Goal: Find specific page/section: Find specific page/section

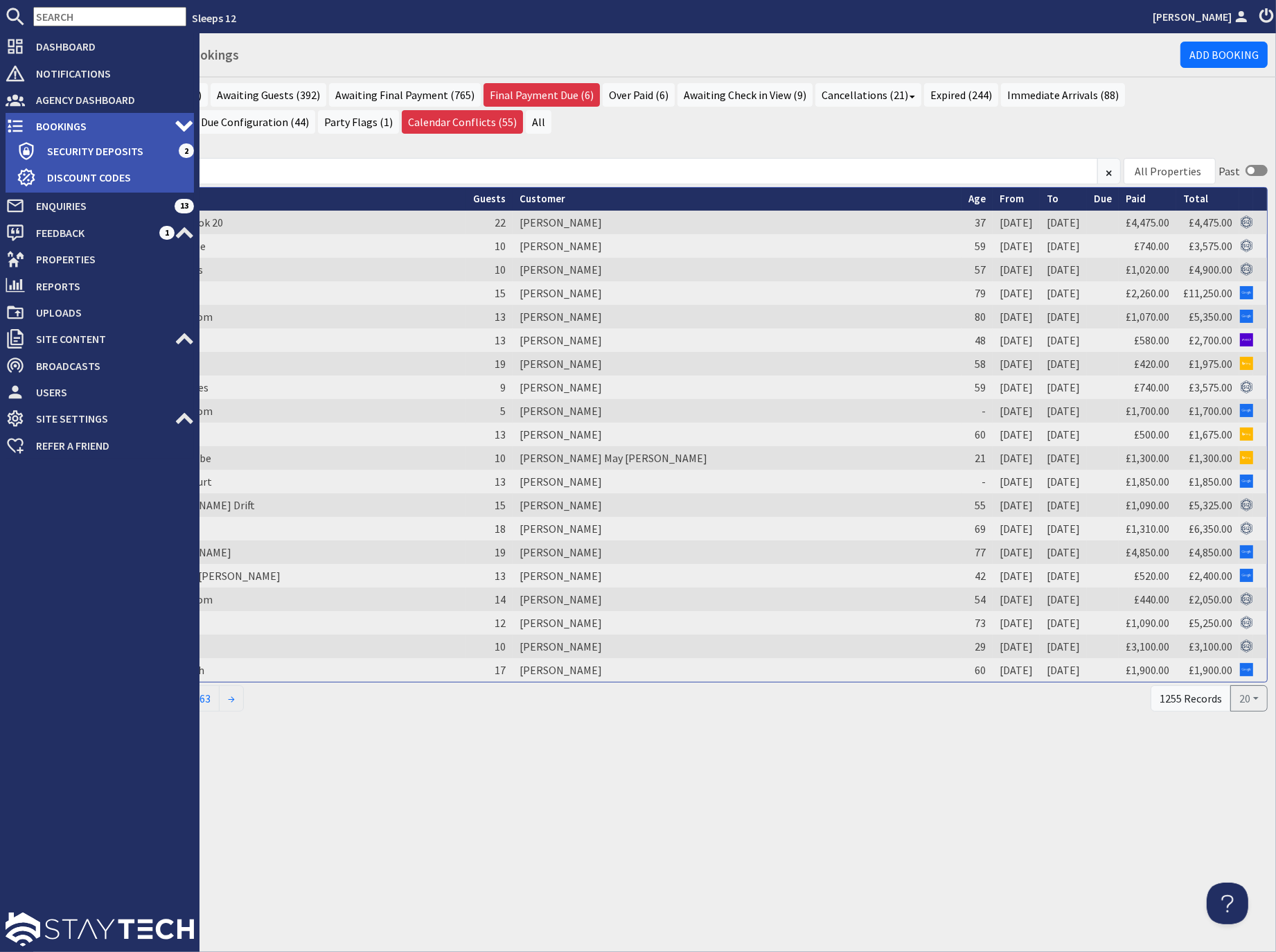
click at [22, 127] on icon at bounding box center [16, 126] width 20 height 20
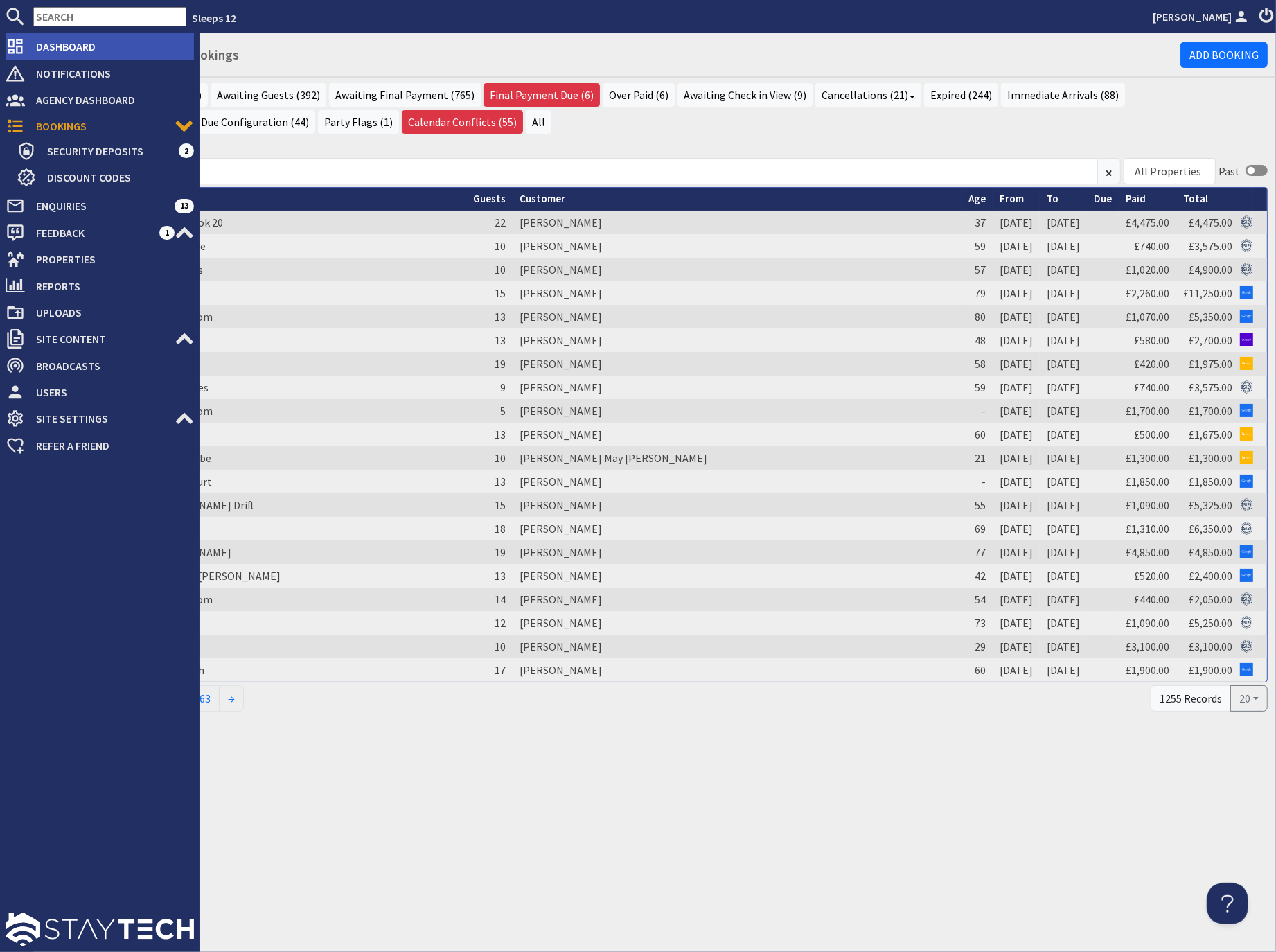
click at [73, 46] on span "Dashboard" at bounding box center [109, 47] width 169 height 22
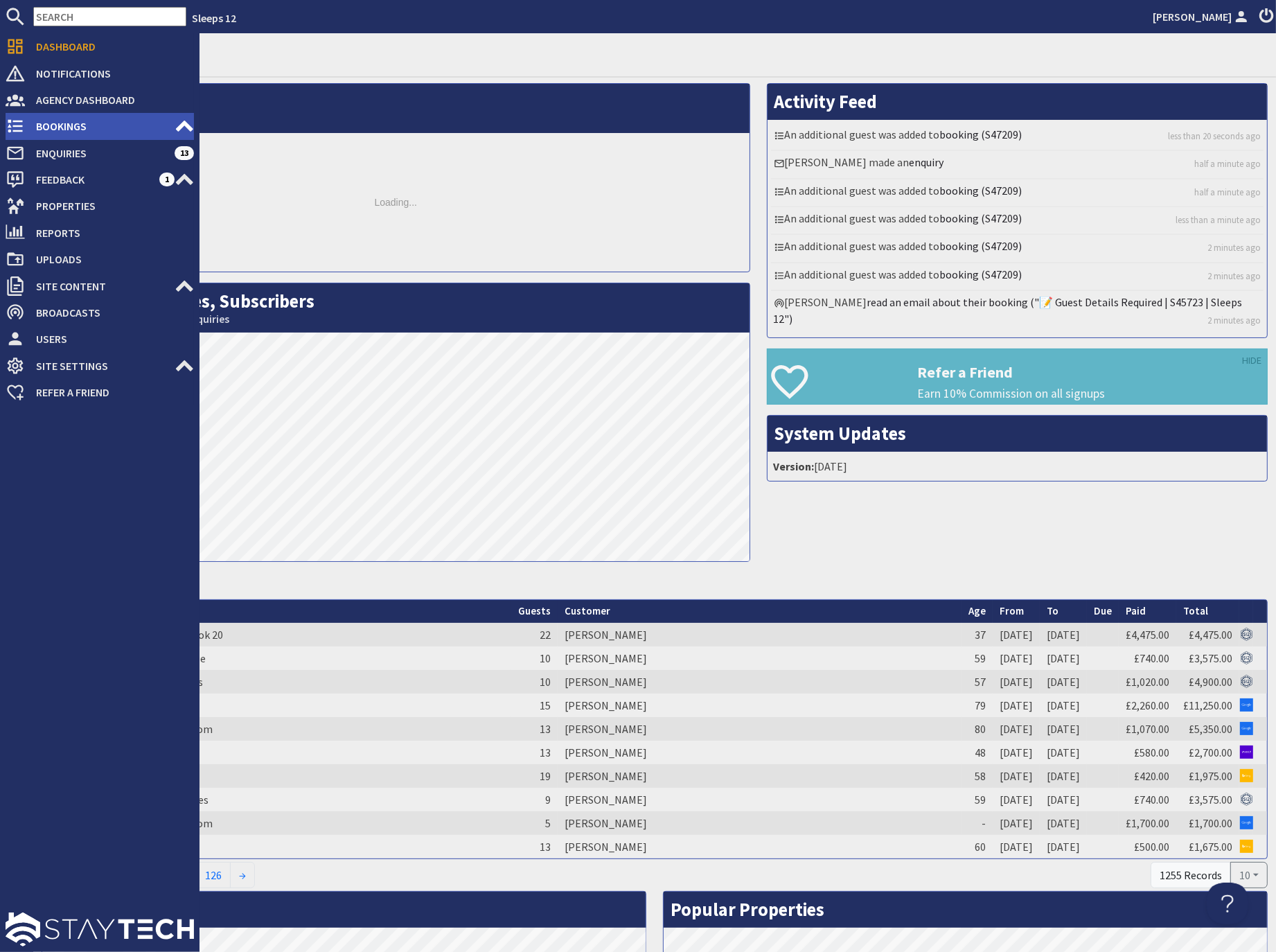
click at [45, 125] on span "Bookings" at bounding box center [99, 126] width 150 height 22
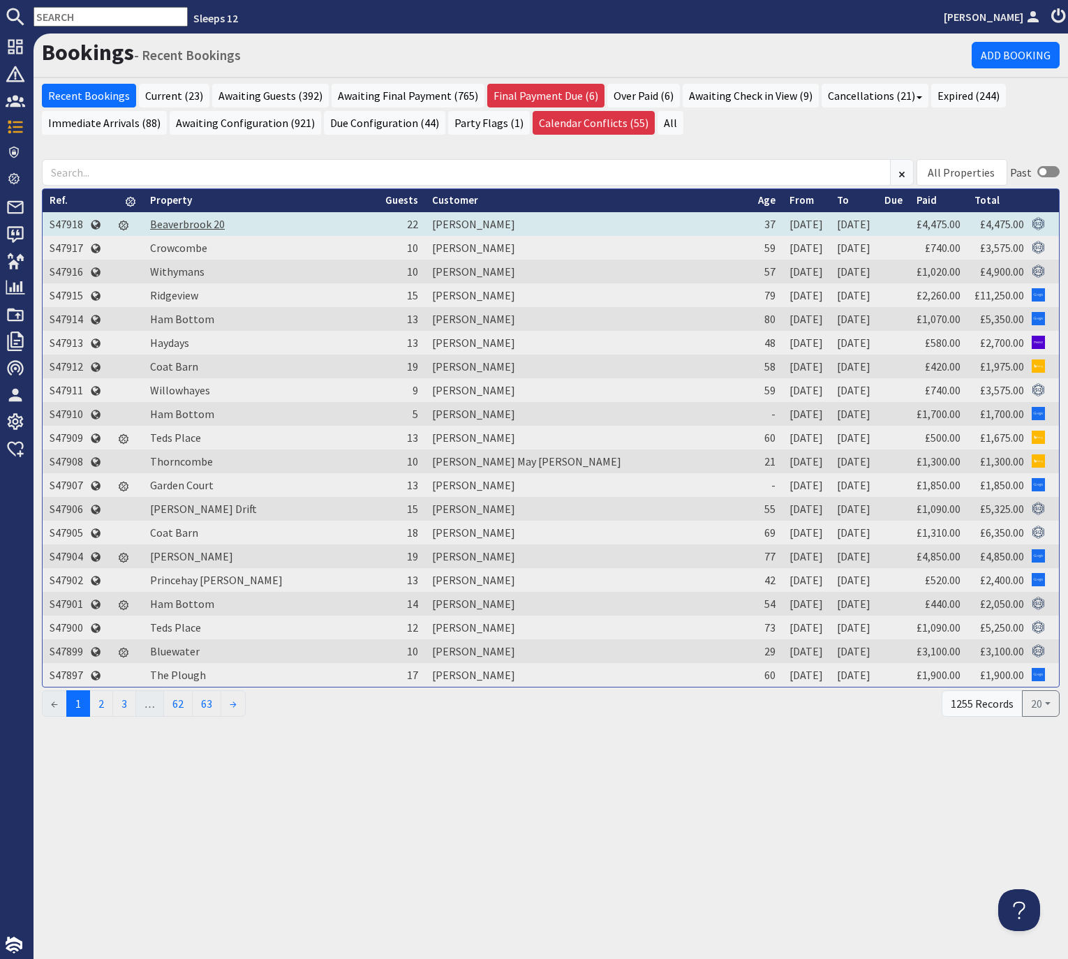
click at [173, 220] on link "Beaverbrook 20" at bounding box center [187, 224] width 75 height 14
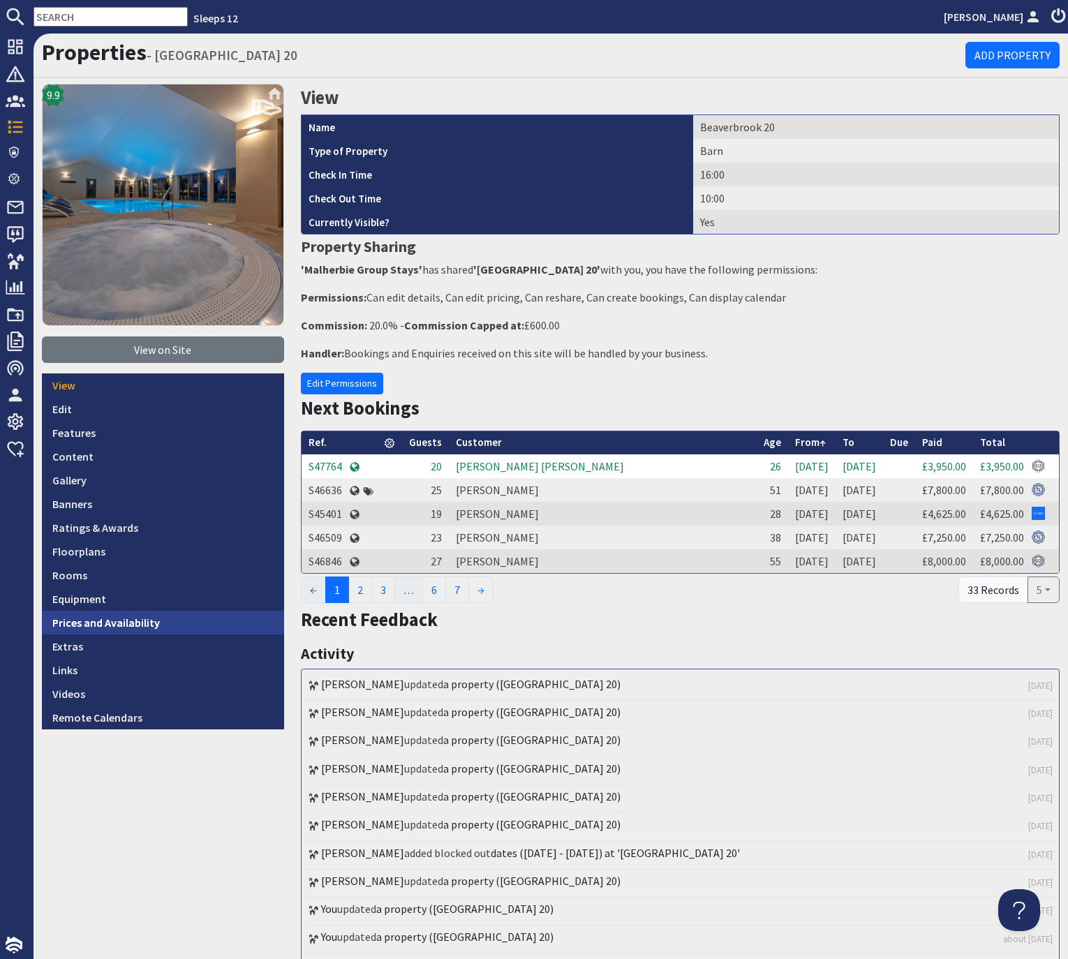
click at [129, 623] on link "Prices and Availability" at bounding box center [163, 623] width 242 height 24
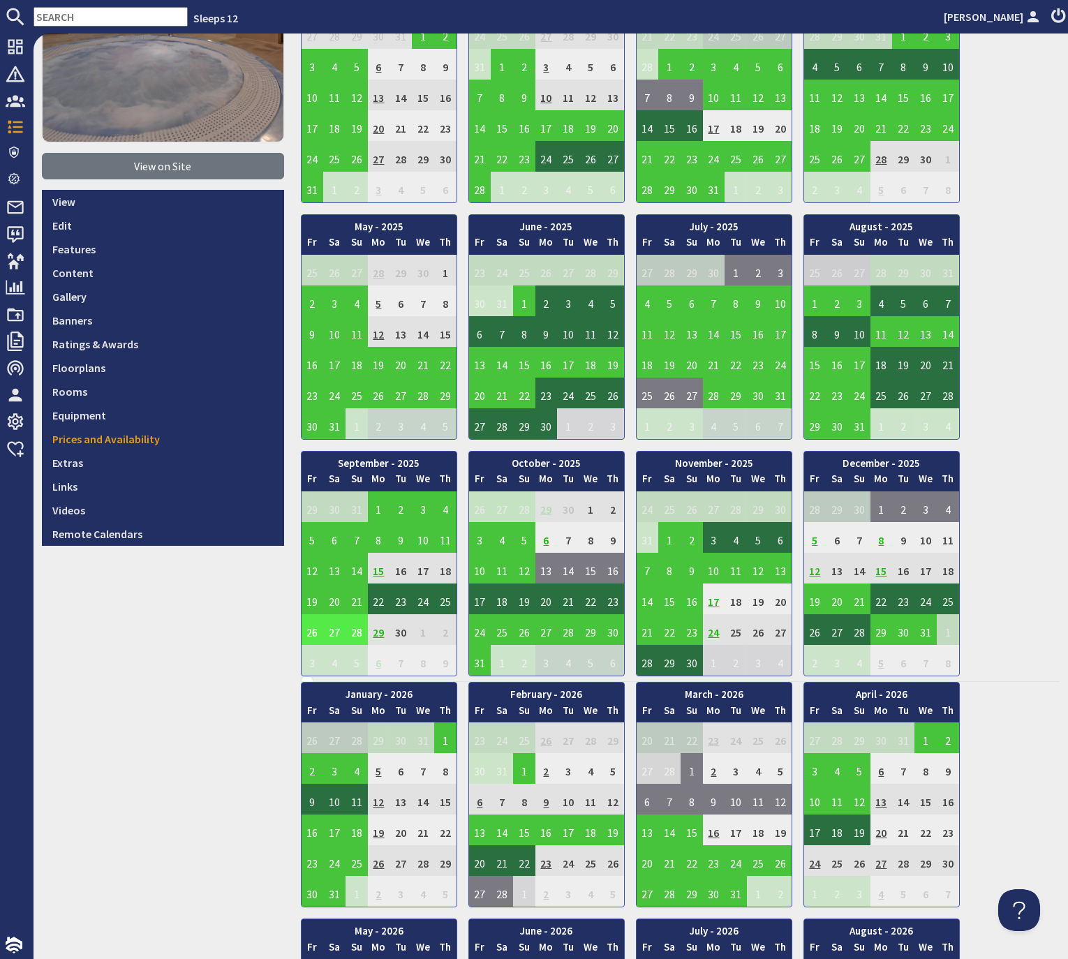
scroll to position [185, 0]
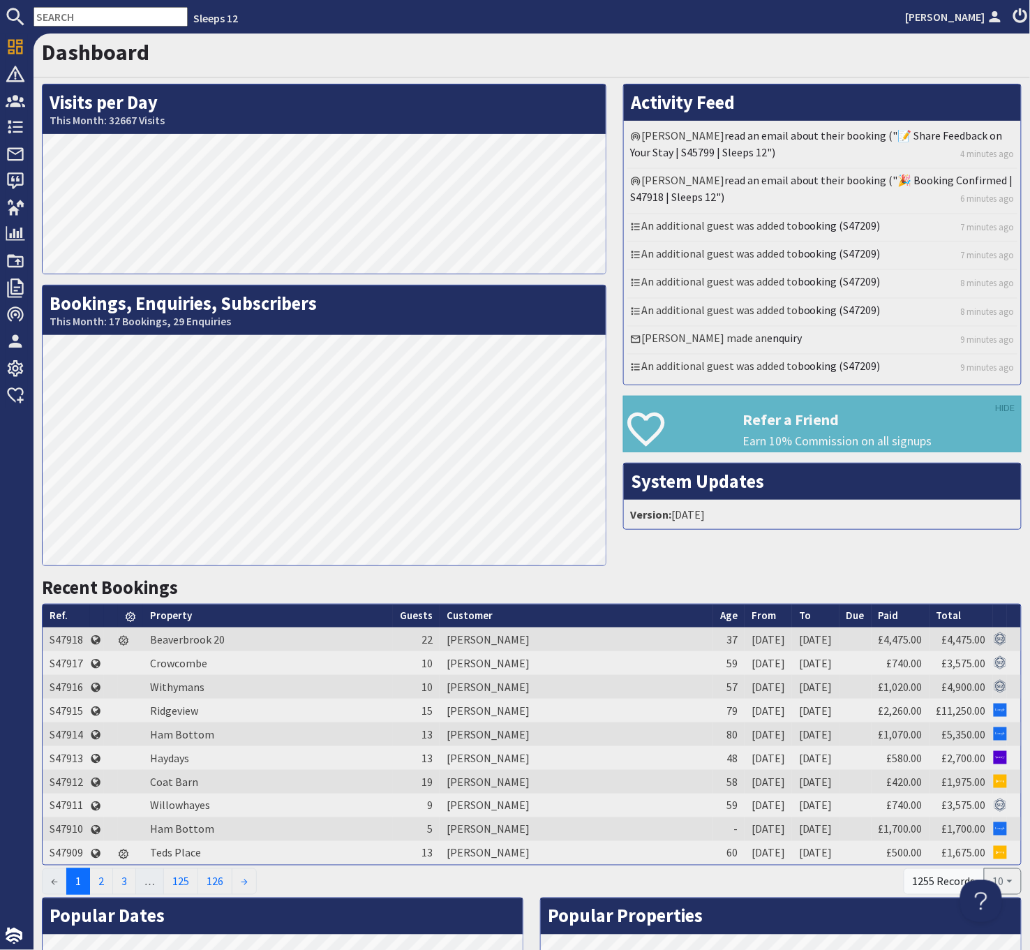
click at [100, 18] on input "text" at bounding box center [110, 17] width 154 height 20
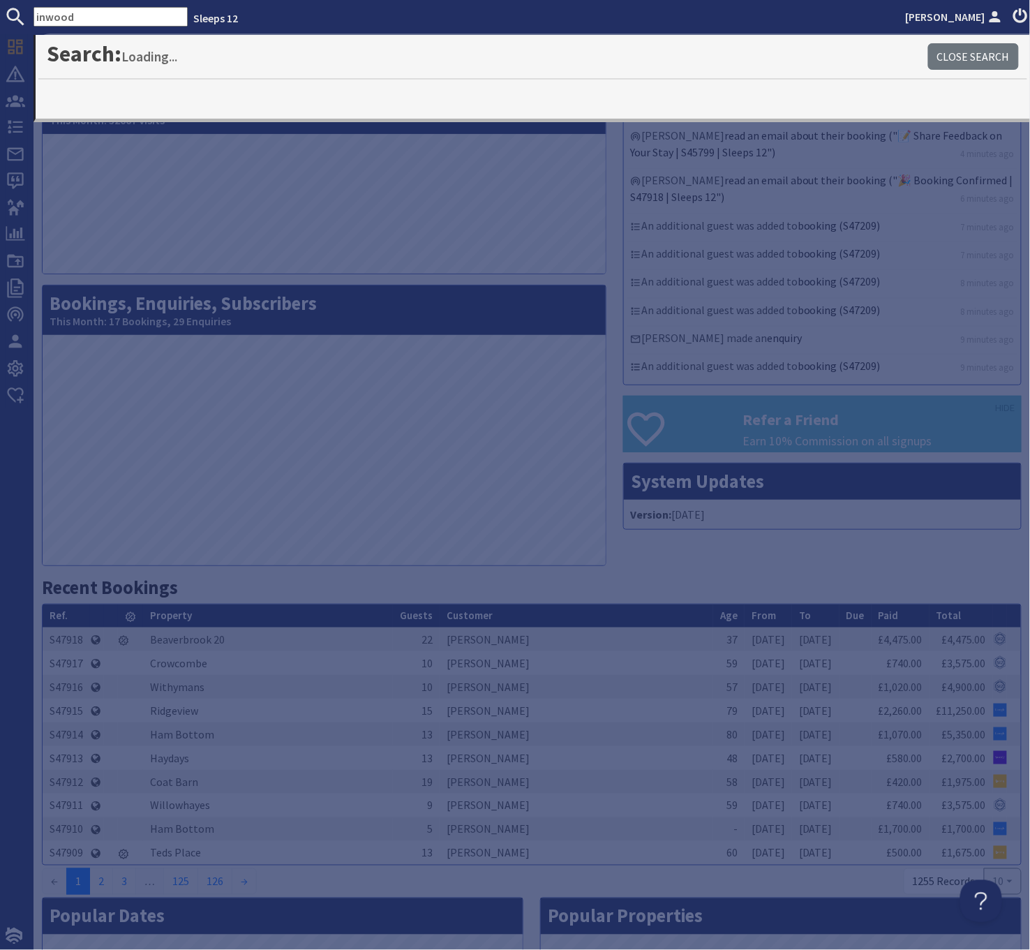
type input "inwood"
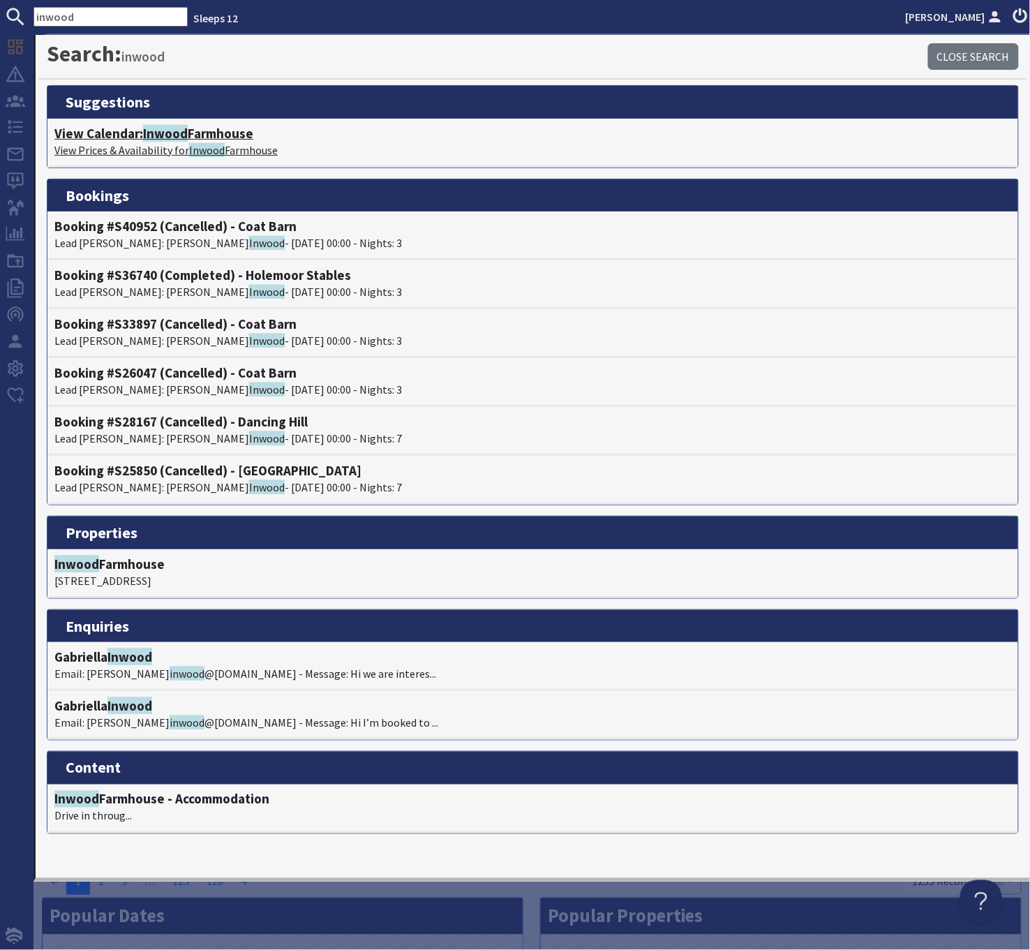
click at [216, 135] on h4 "View Calendar: Inwood Farmhouse" at bounding box center [532, 134] width 957 height 16
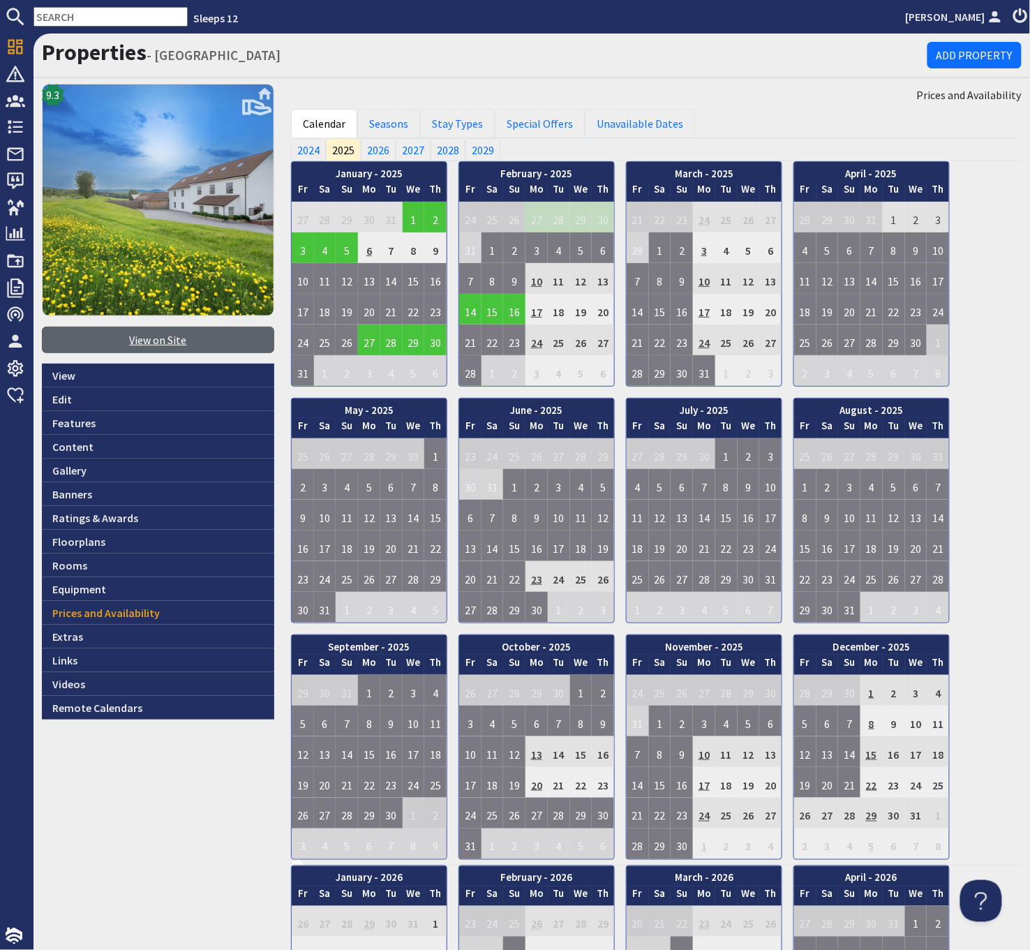
click at [163, 336] on link "View on Site" at bounding box center [158, 340] width 232 height 27
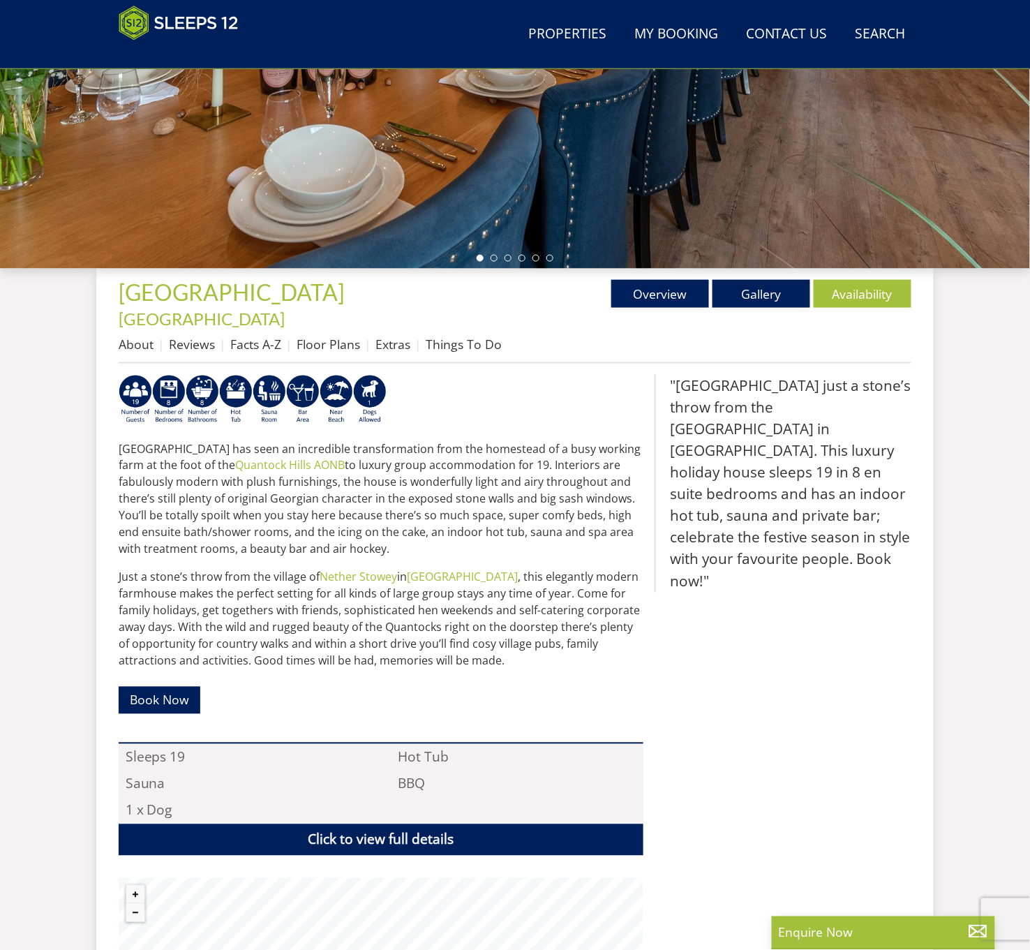
scroll to position [308, 0]
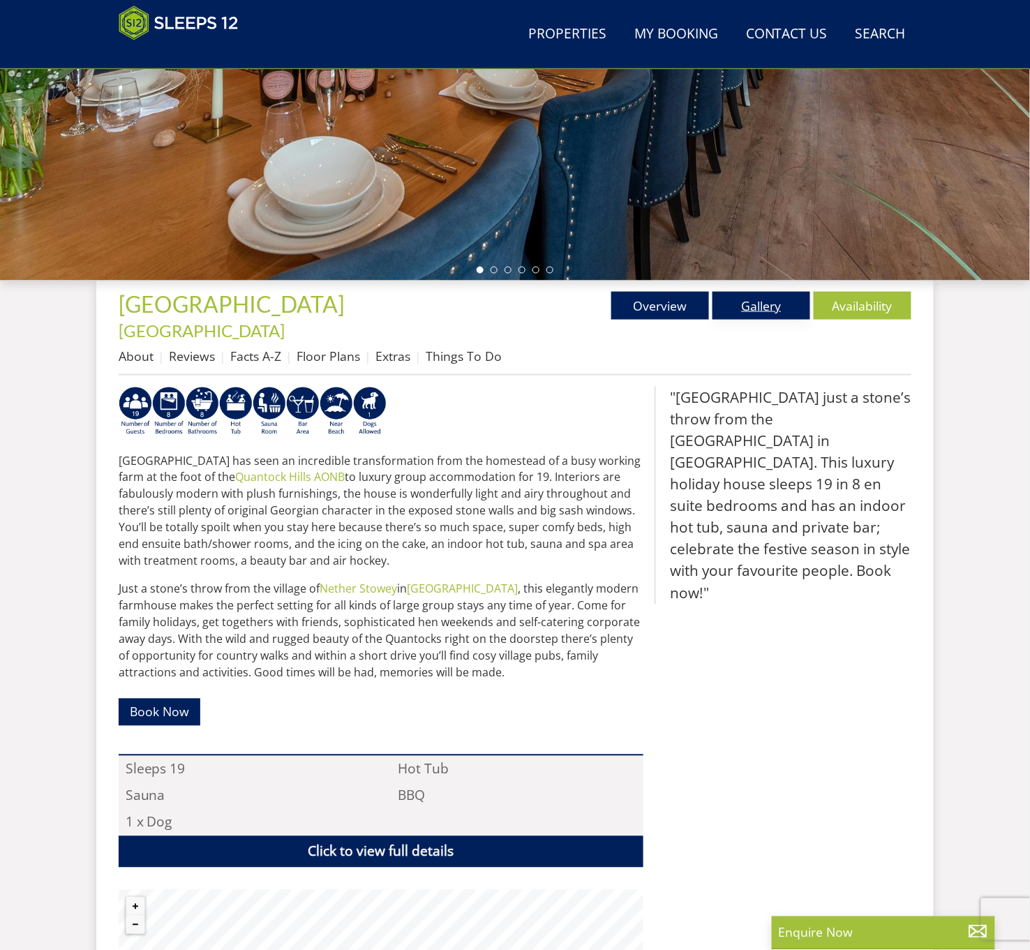
click at [749, 302] on link "Gallery" at bounding box center [761, 306] width 98 height 28
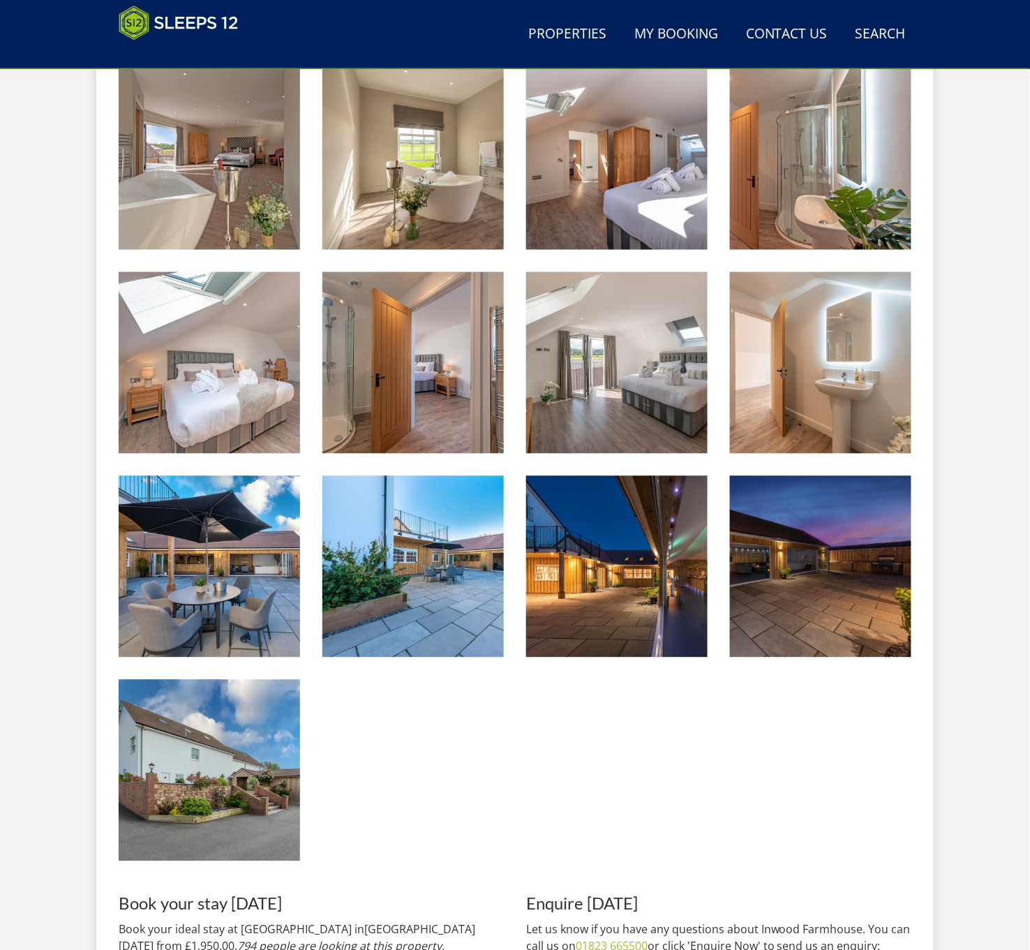
scroll to position [2053, 0]
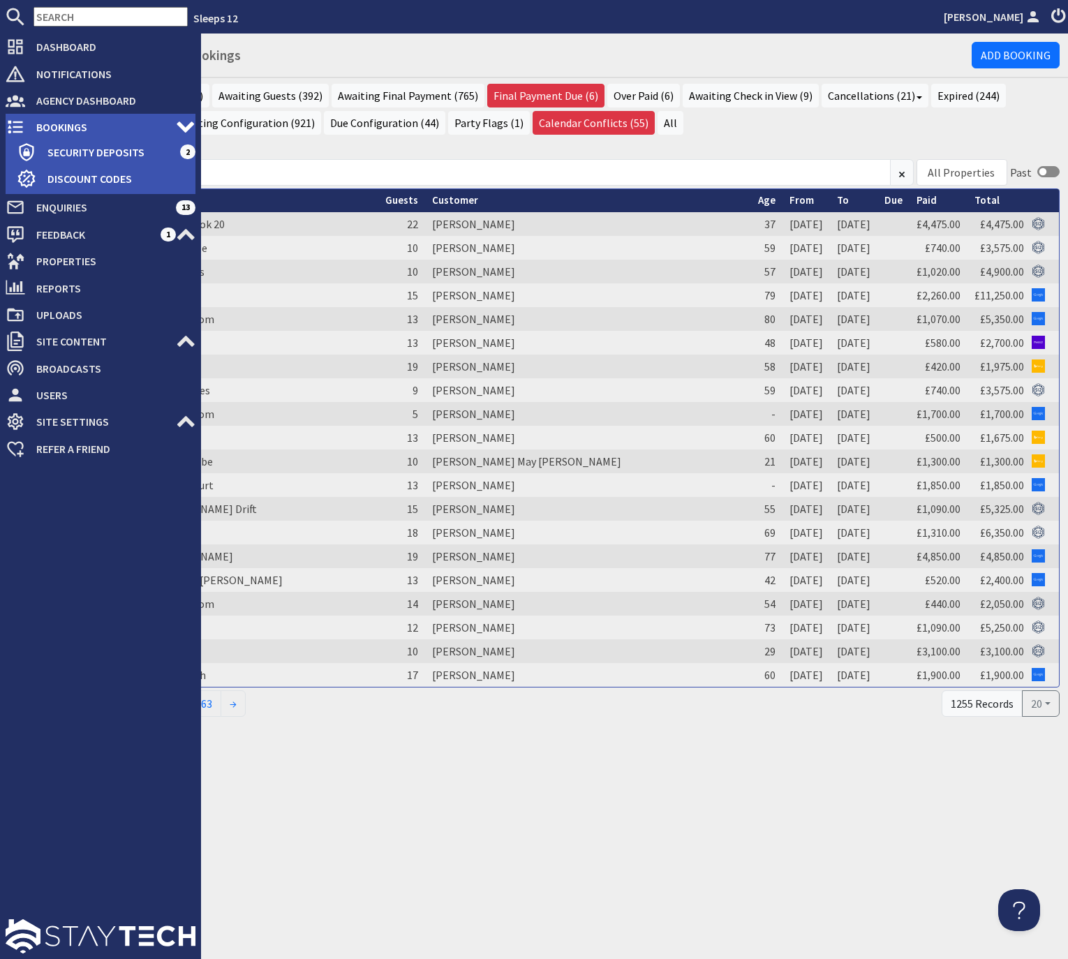
click at [45, 128] on span "Bookings" at bounding box center [100, 127] width 151 height 22
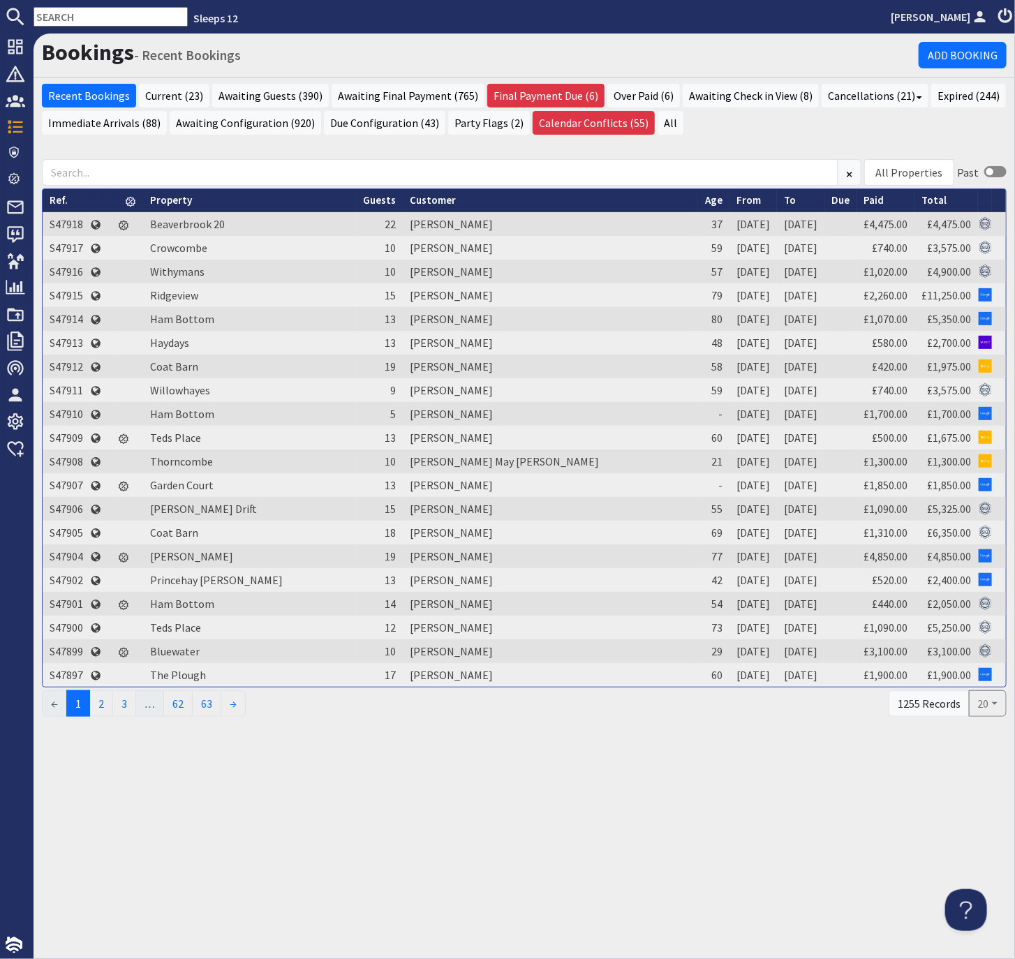
click at [103, 16] on input "text" at bounding box center [110, 17] width 154 height 20
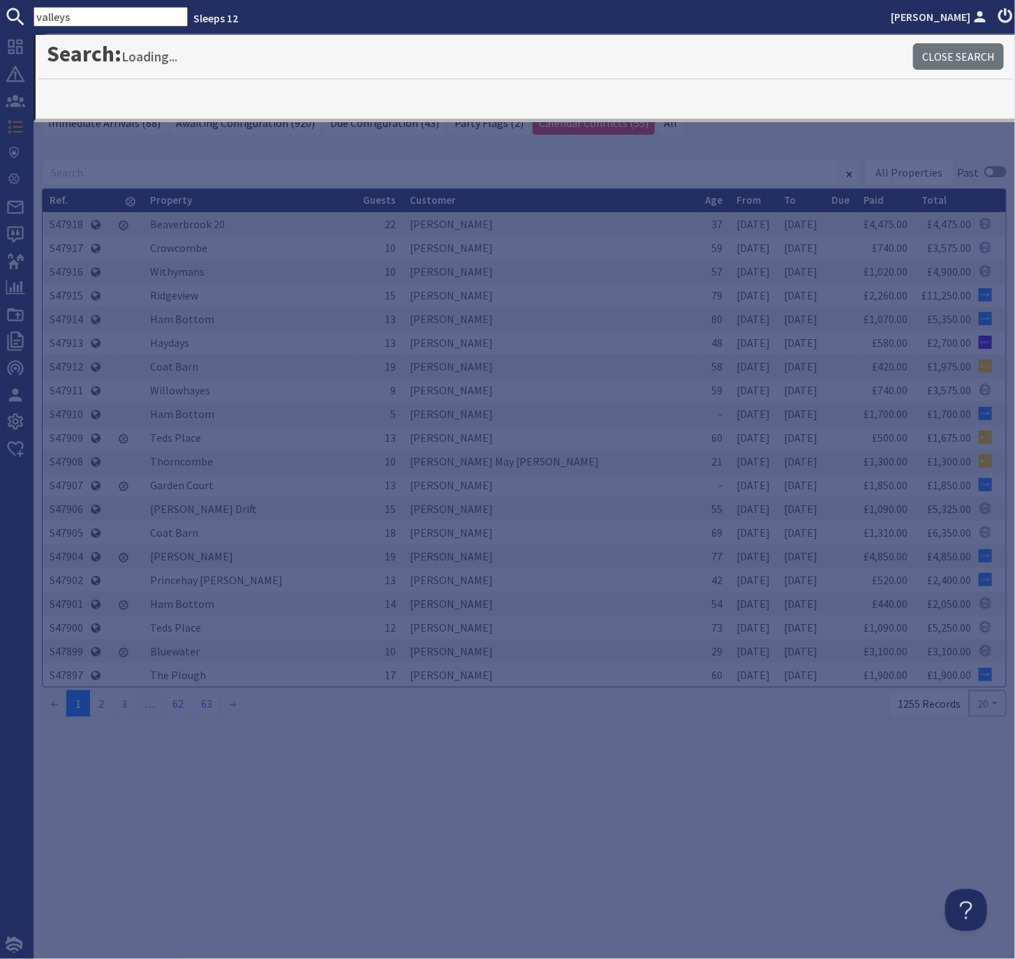
type input "valleys"
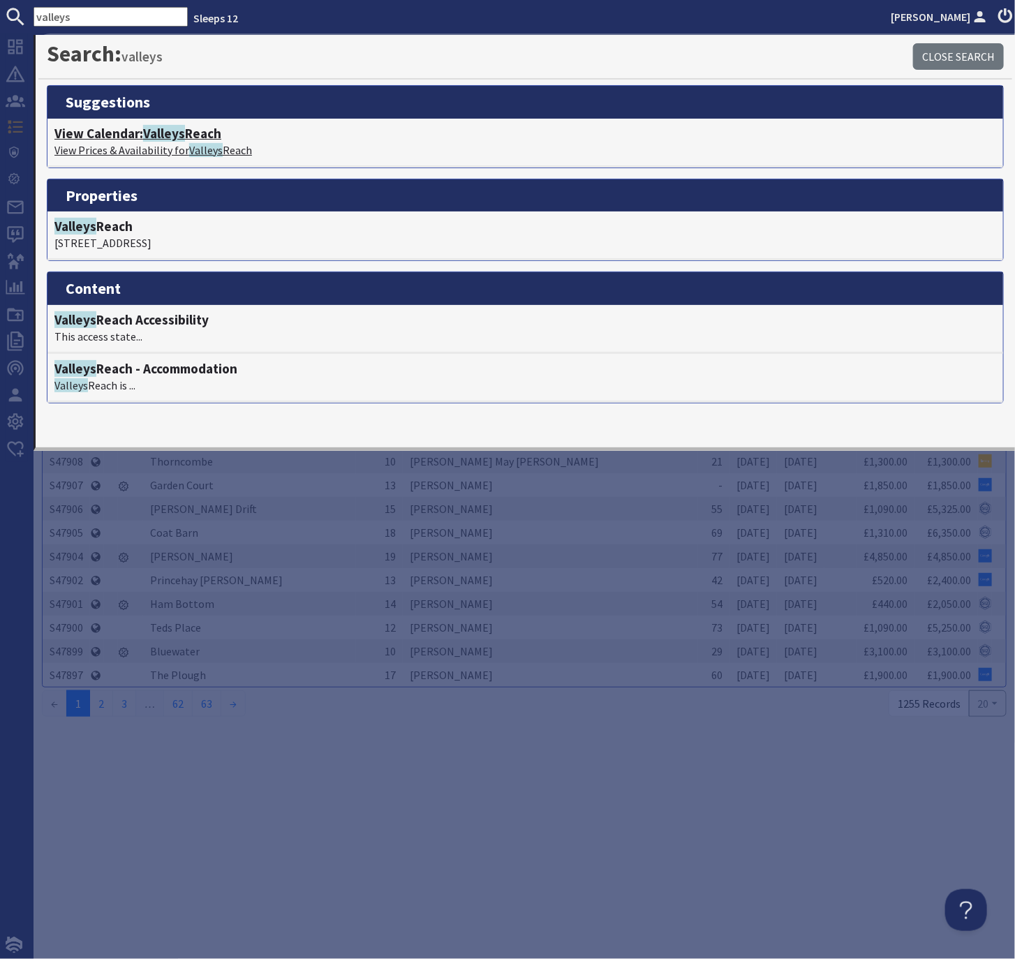
click at [199, 135] on h4 "View Calendar: Valleys Reach" at bounding box center [524, 134] width 941 height 16
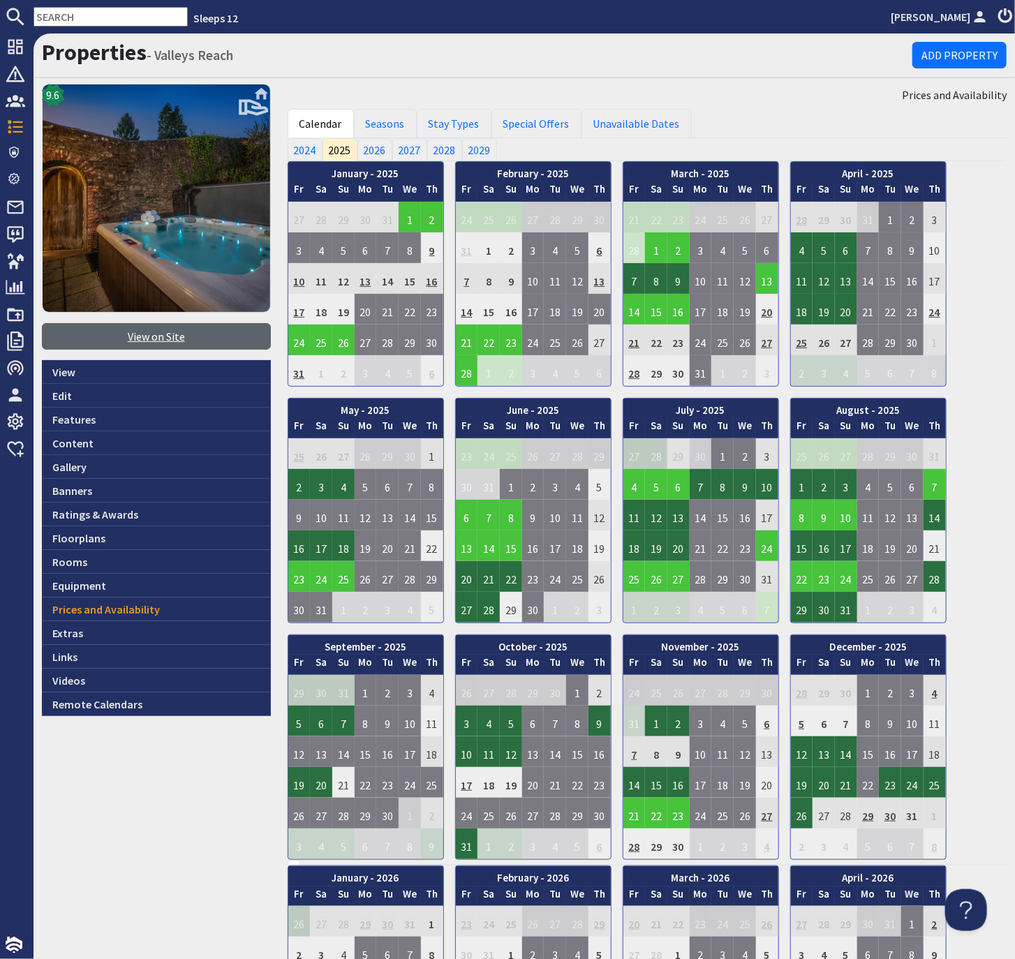
click at [142, 333] on link "View on Site" at bounding box center [156, 336] width 229 height 27
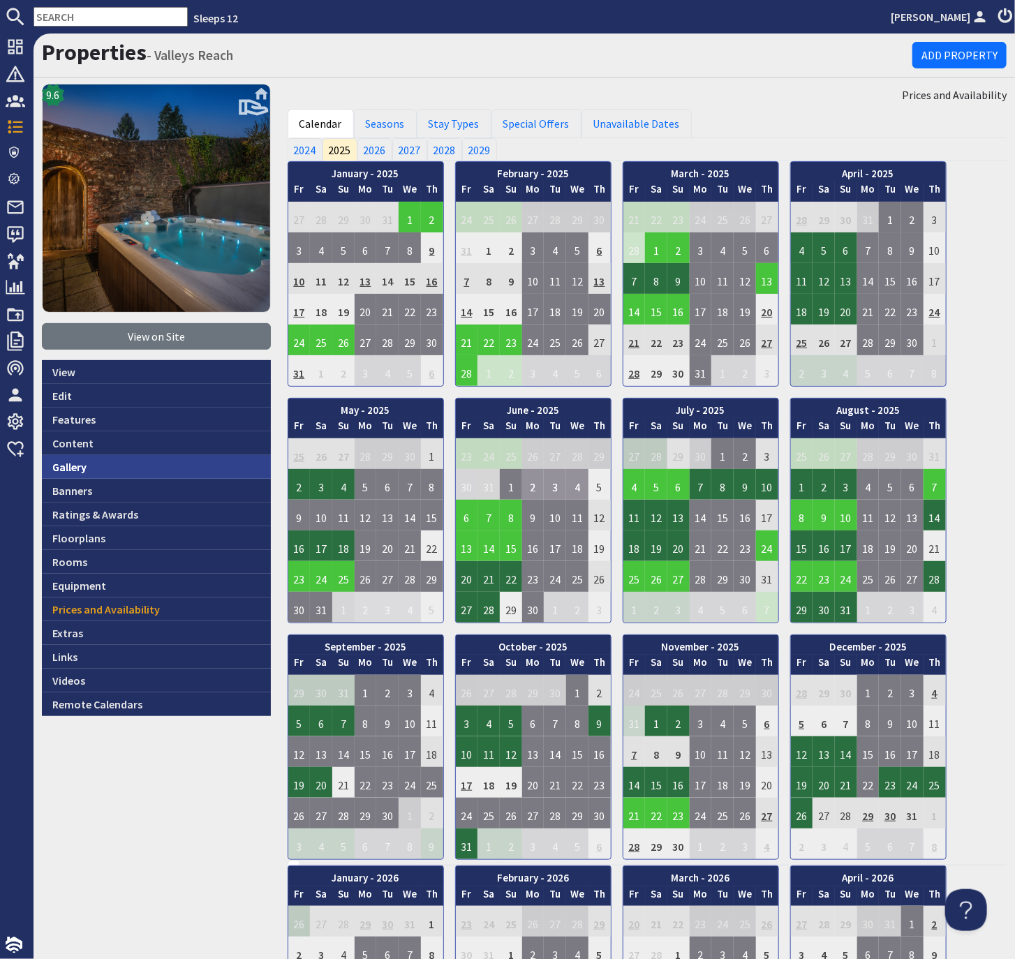
click at [64, 467] on link "Gallery" at bounding box center [156, 467] width 229 height 24
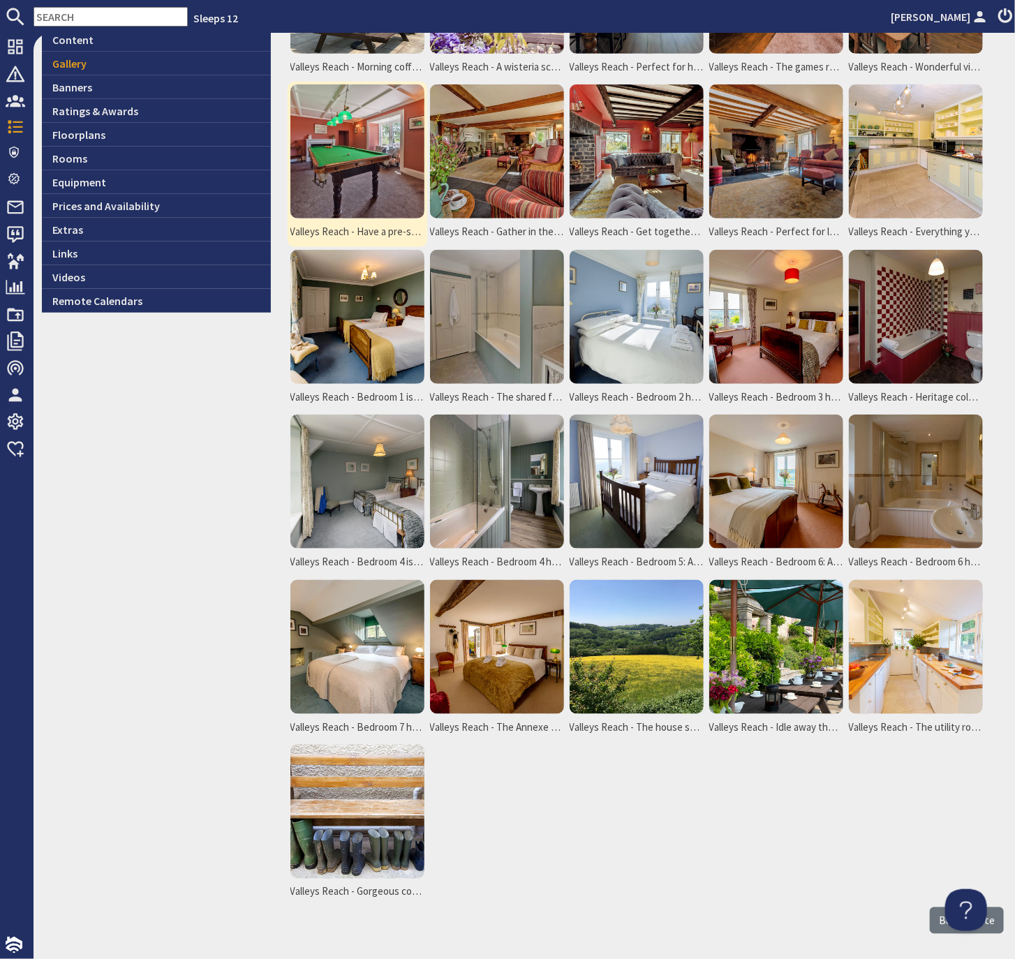
scroll to position [452, 0]
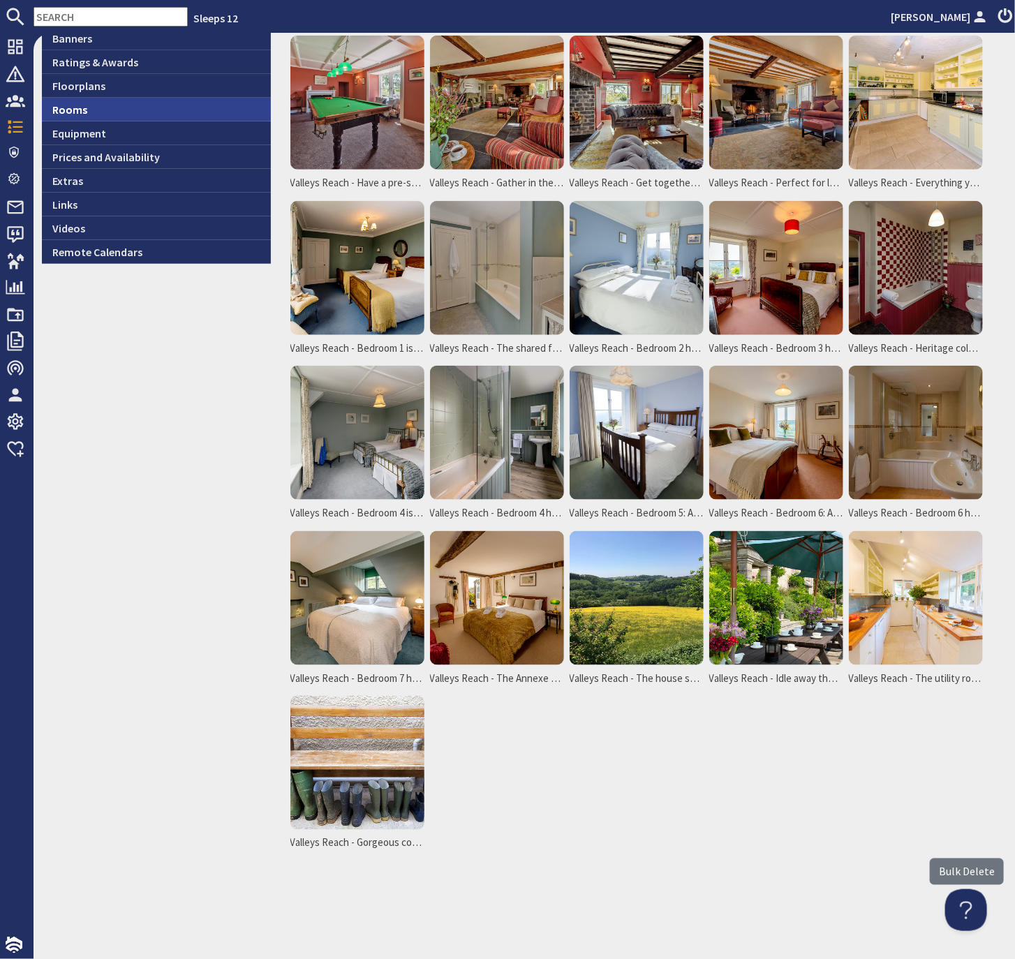
click at [57, 110] on link "Rooms" at bounding box center [156, 110] width 229 height 24
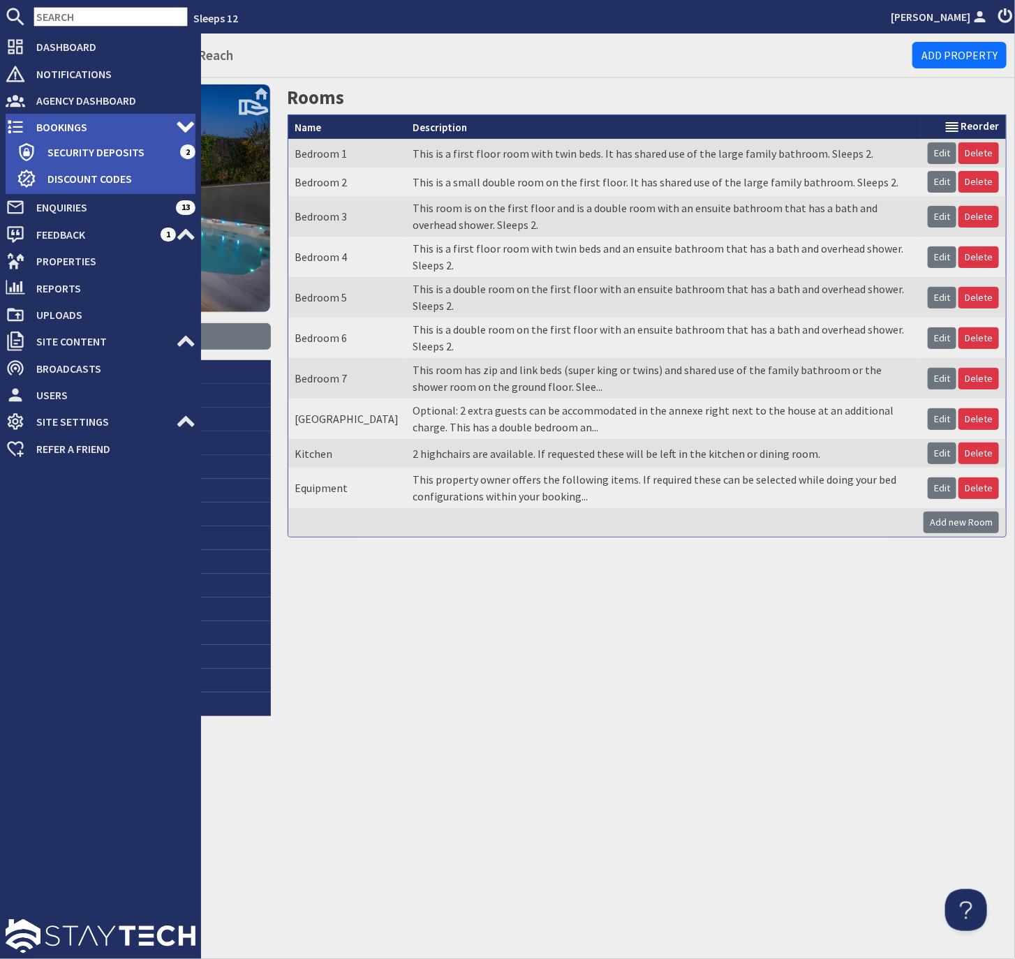
click at [58, 124] on span "Bookings" at bounding box center [100, 127] width 151 height 22
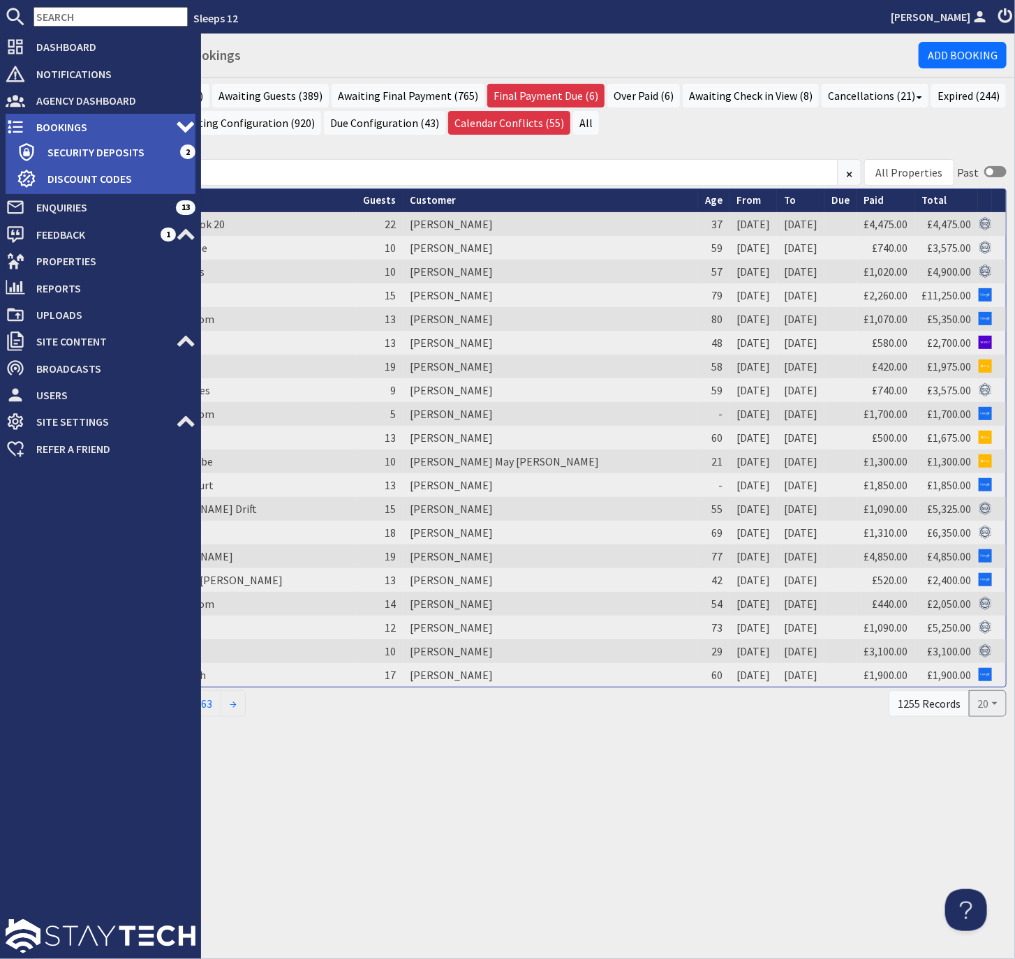
click at [61, 130] on span "Bookings" at bounding box center [100, 127] width 151 height 22
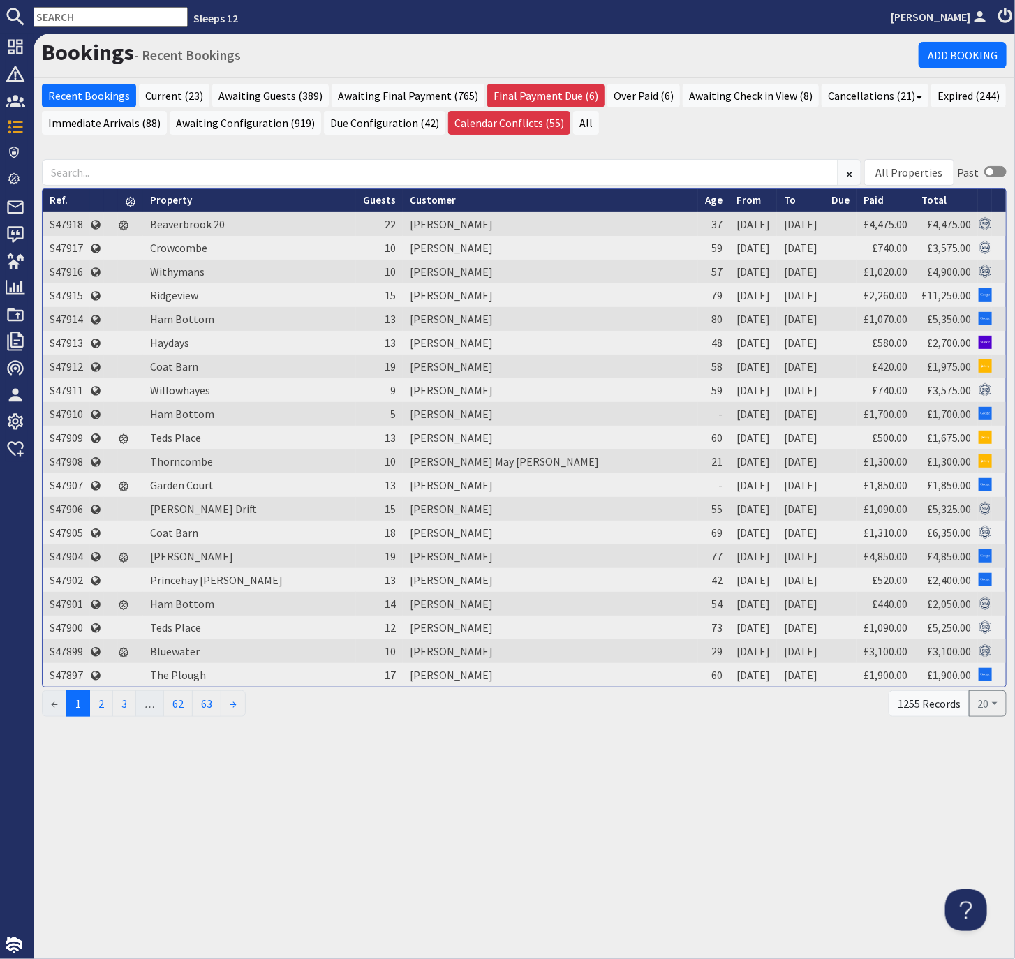
click at [107, 15] on input "text" at bounding box center [110, 17] width 154 height 20
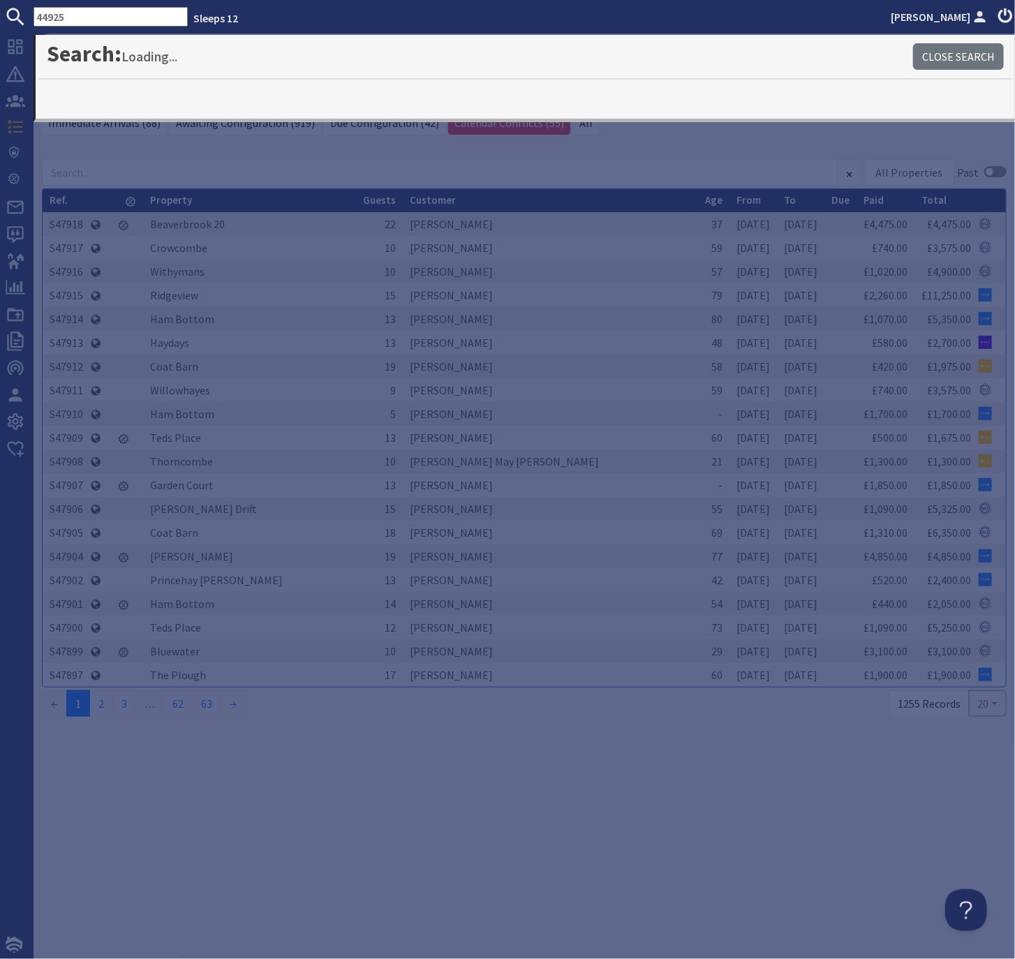
type input "44925"
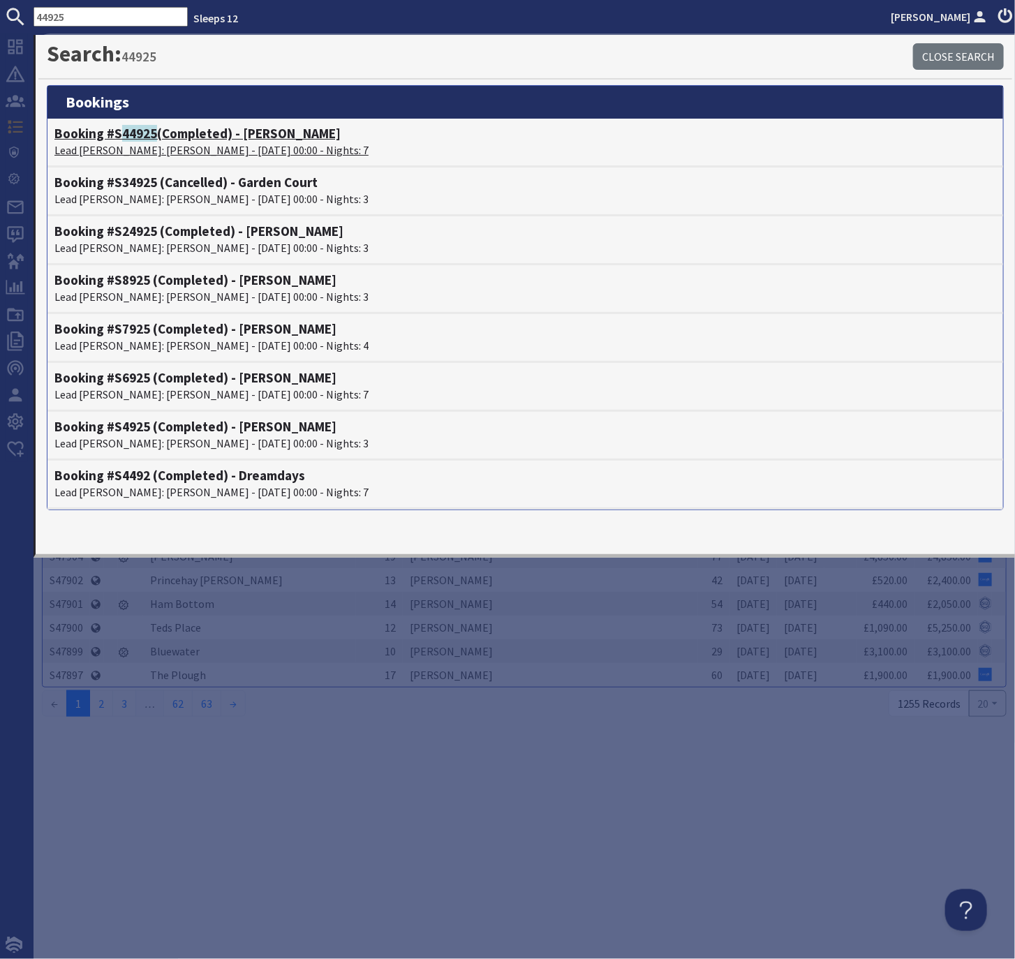
click at [136, 136] on span "44925" at bounding box center [139, 133] width 35 height 17
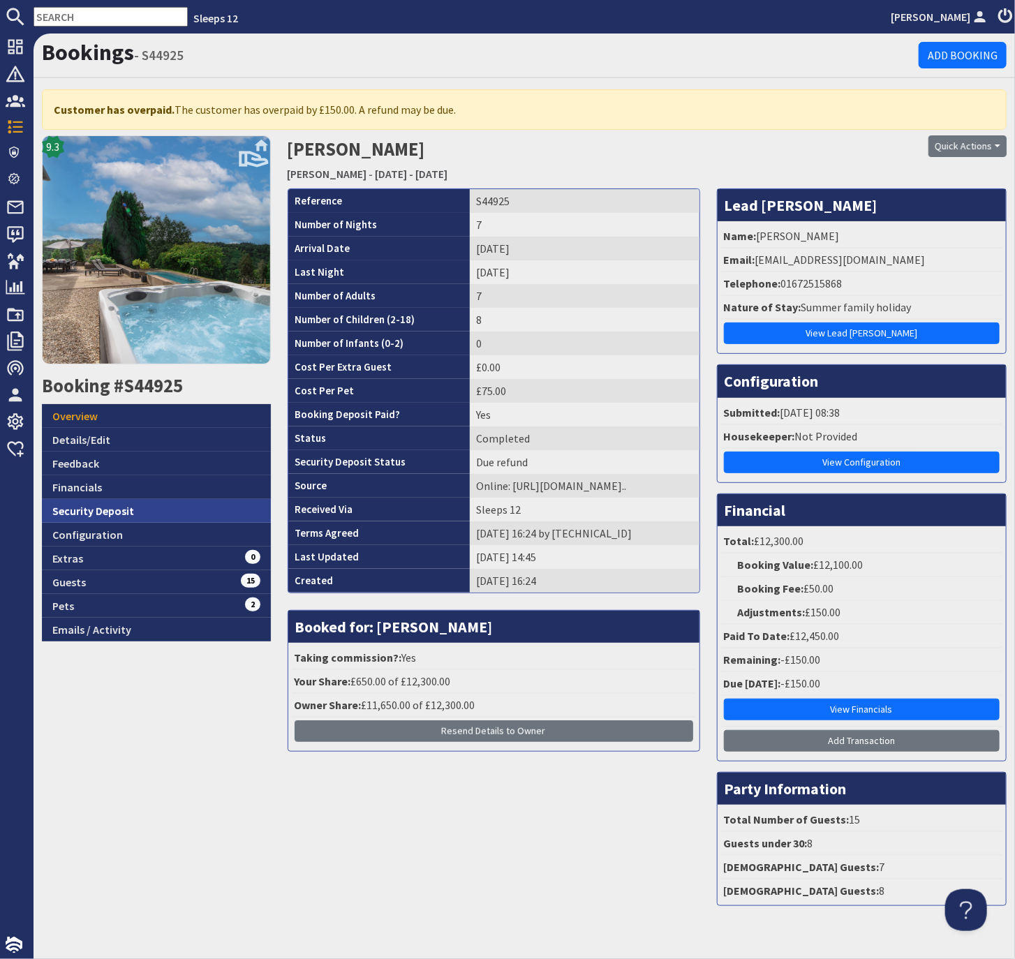
click at [94, 512] on link "Security Deposit" at bounding box center [156, 511] width 229 height 24
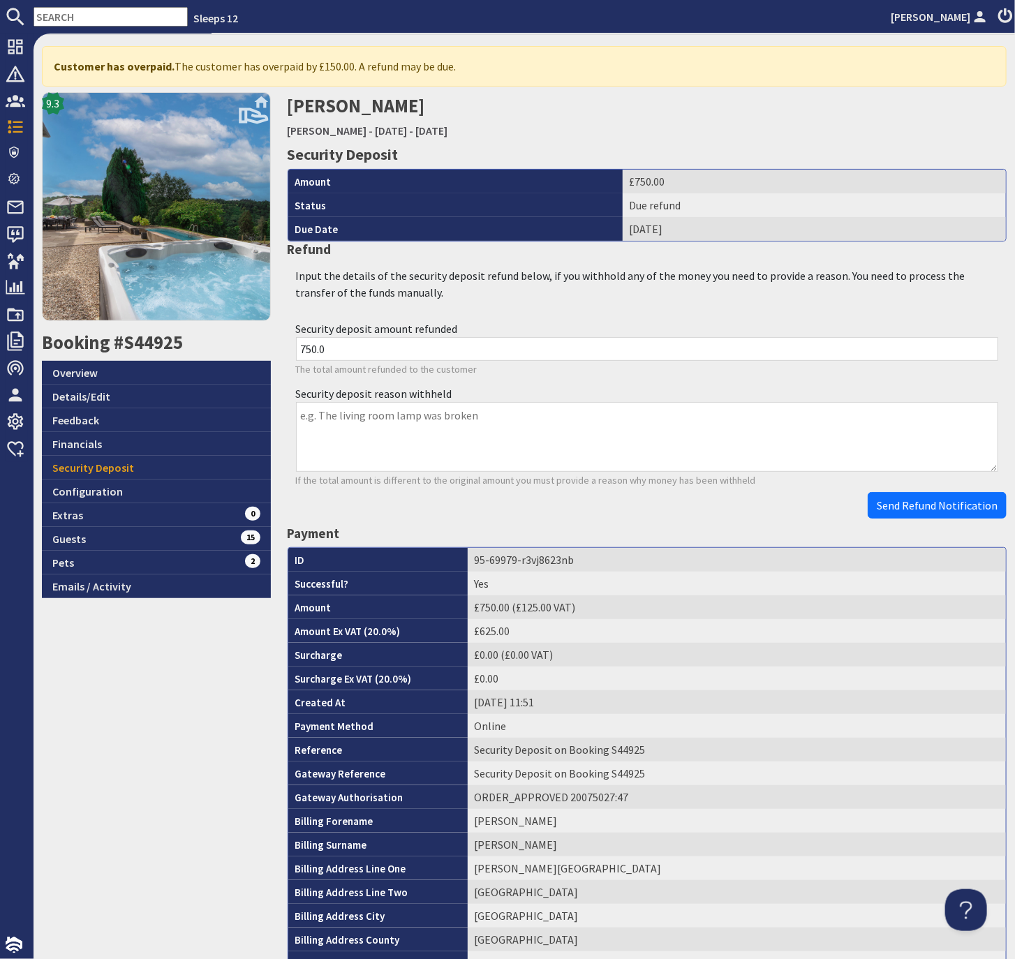
scroll to position [53, 0]
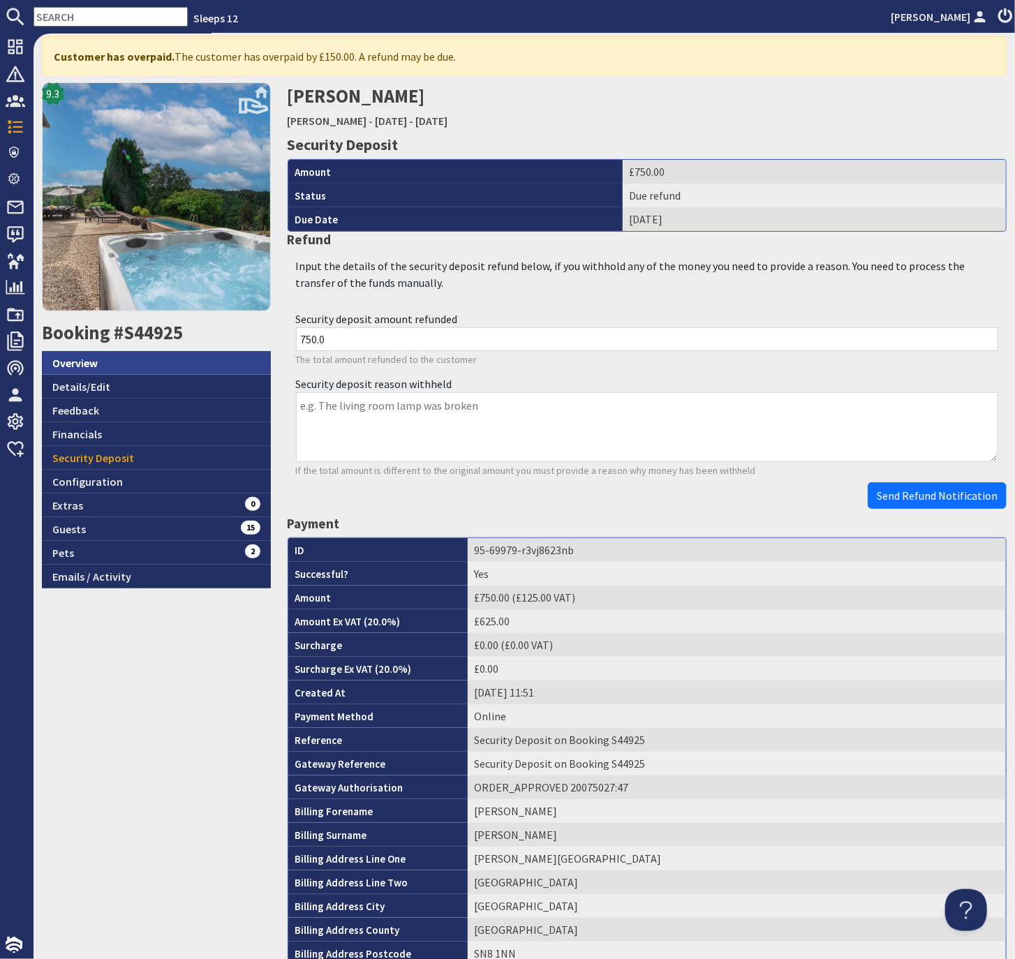
click at [88, 361] on link "Overview" at bounding box center [156, 363] width 229 height 24
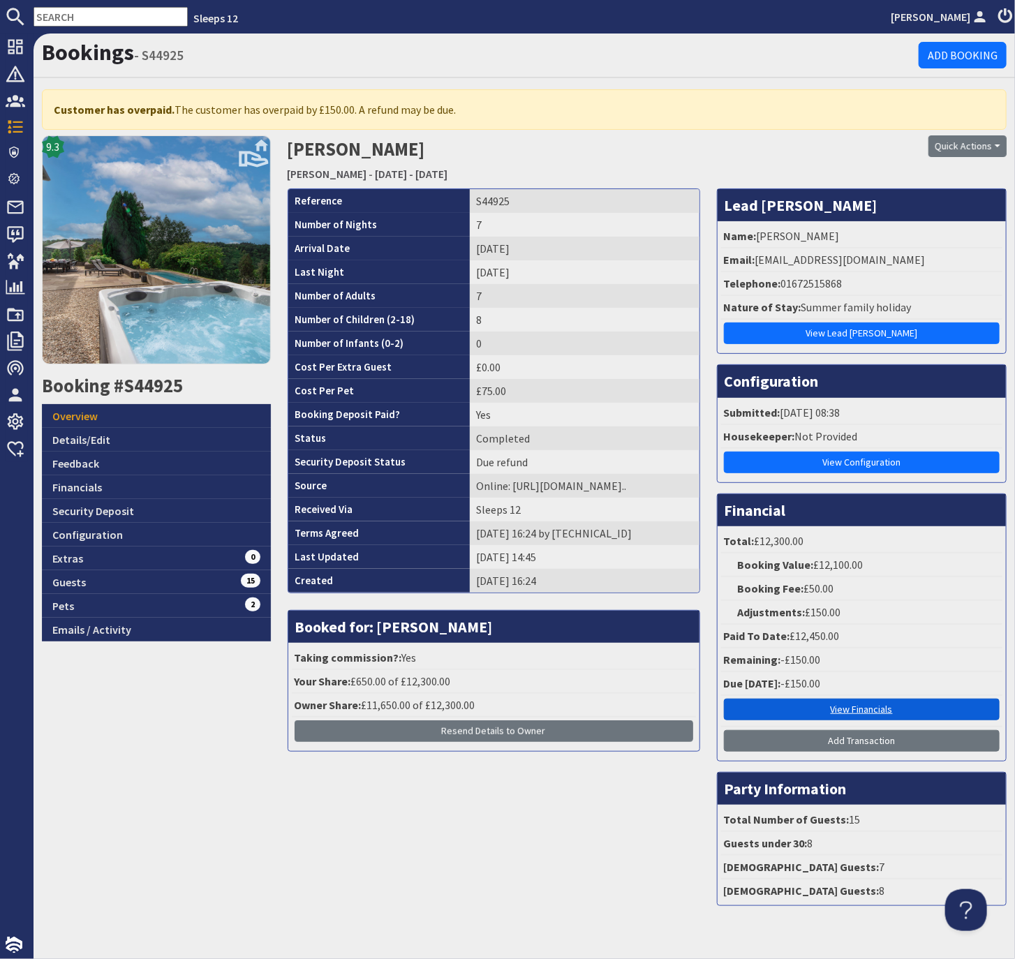
click at [868, 701] on link "View Financials" at bounding box center [862, 710] width 276 height 22
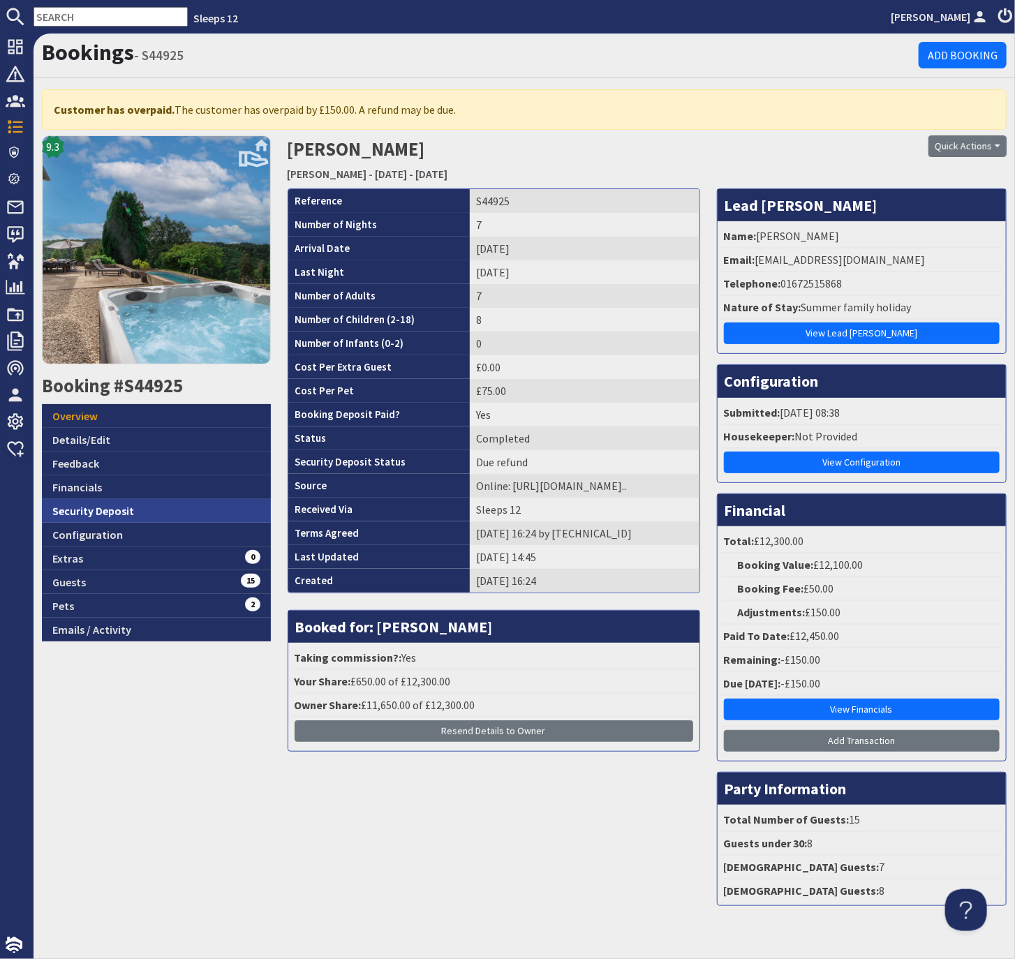
click at [114, 506] on link "Security Deposit" at bounding box center [156, 511] width 229 height 24
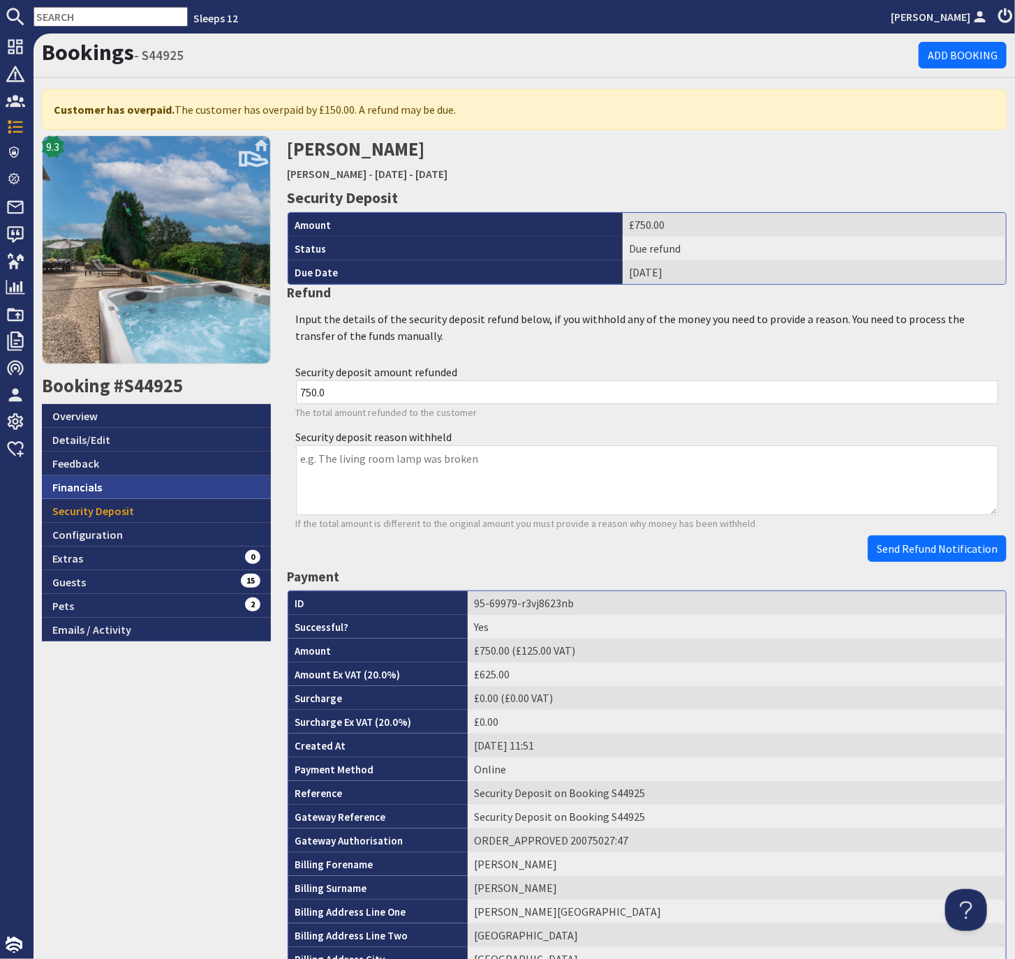
click at [82, 488] on link "Financials" at bounding box center [156, 487] width 229 height 24
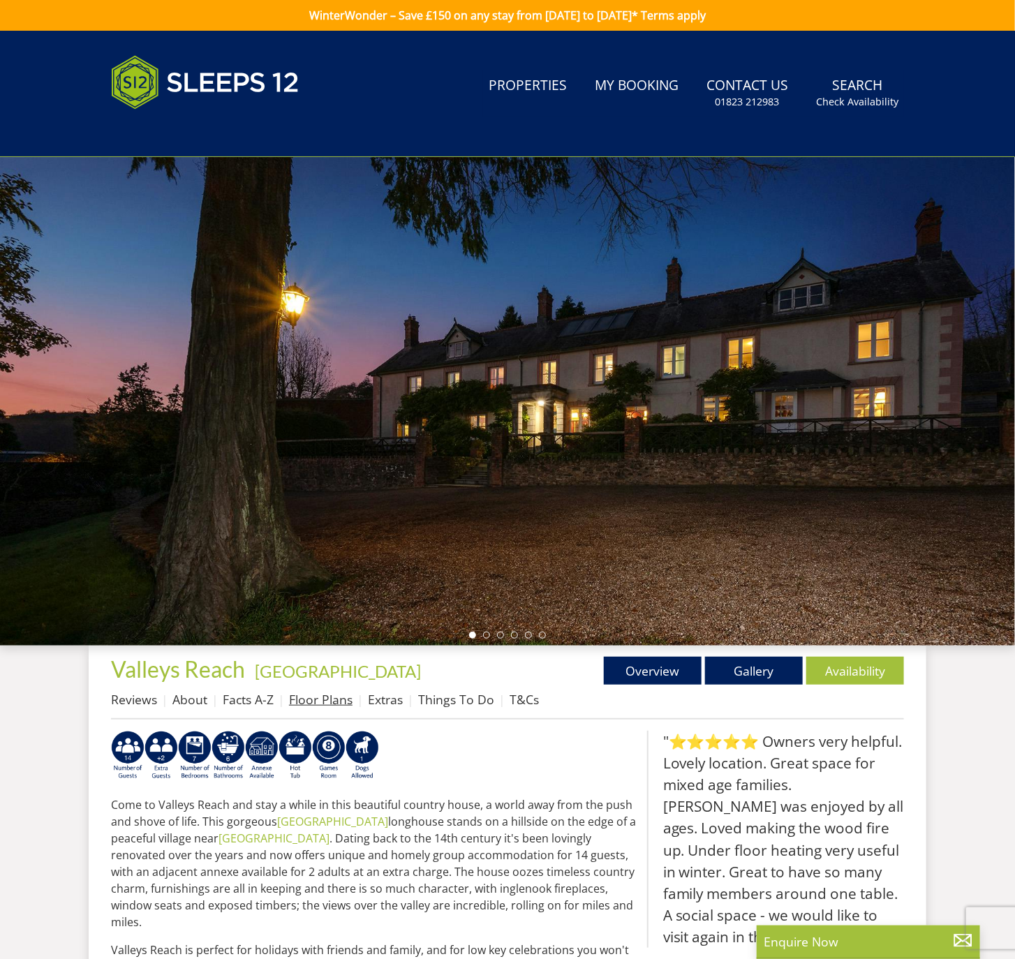
click at [338, 699] on link "Floor Plans" at bounding box center [321, 699] width 64 height 17
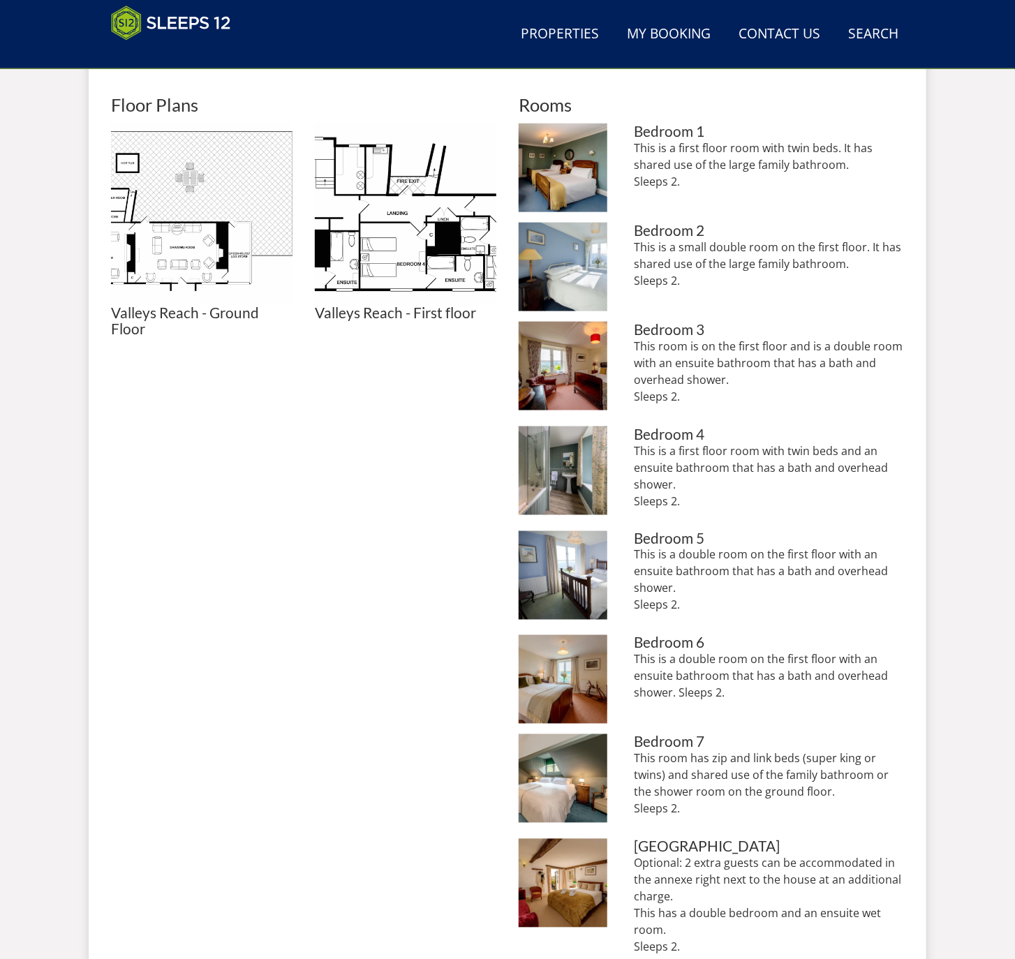
scroll to position [570, 0]
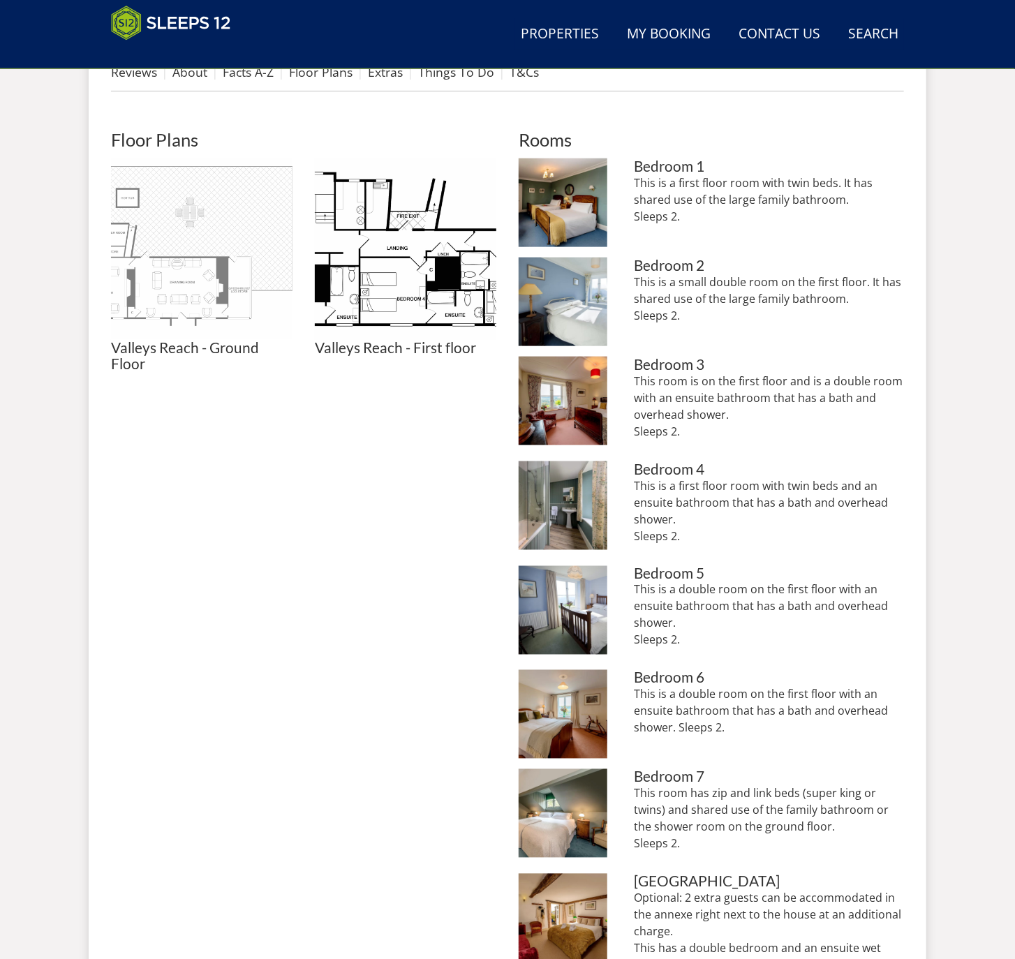
click at [230, 241] on img at bounding box center [201, 248] width 181 height 181
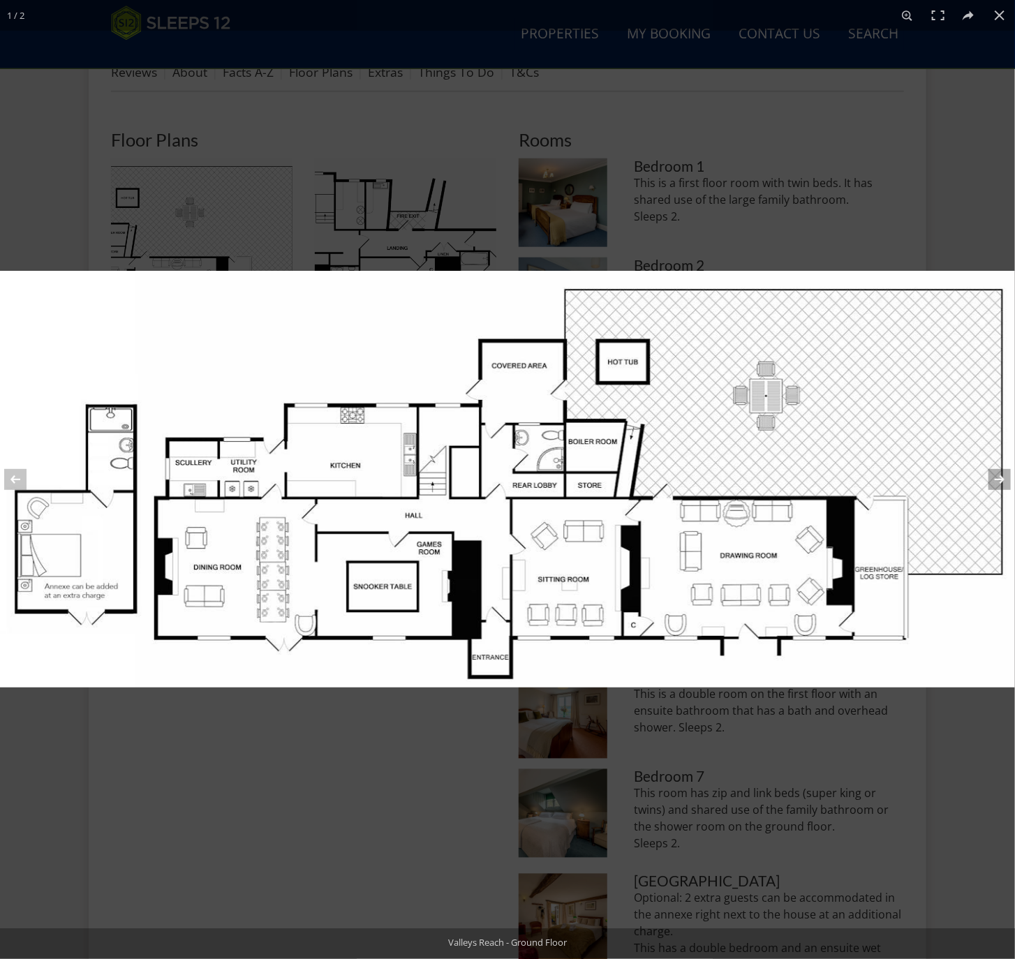
click at [1006, 479] on button at bounding box center [990, 480] width 49 height 70
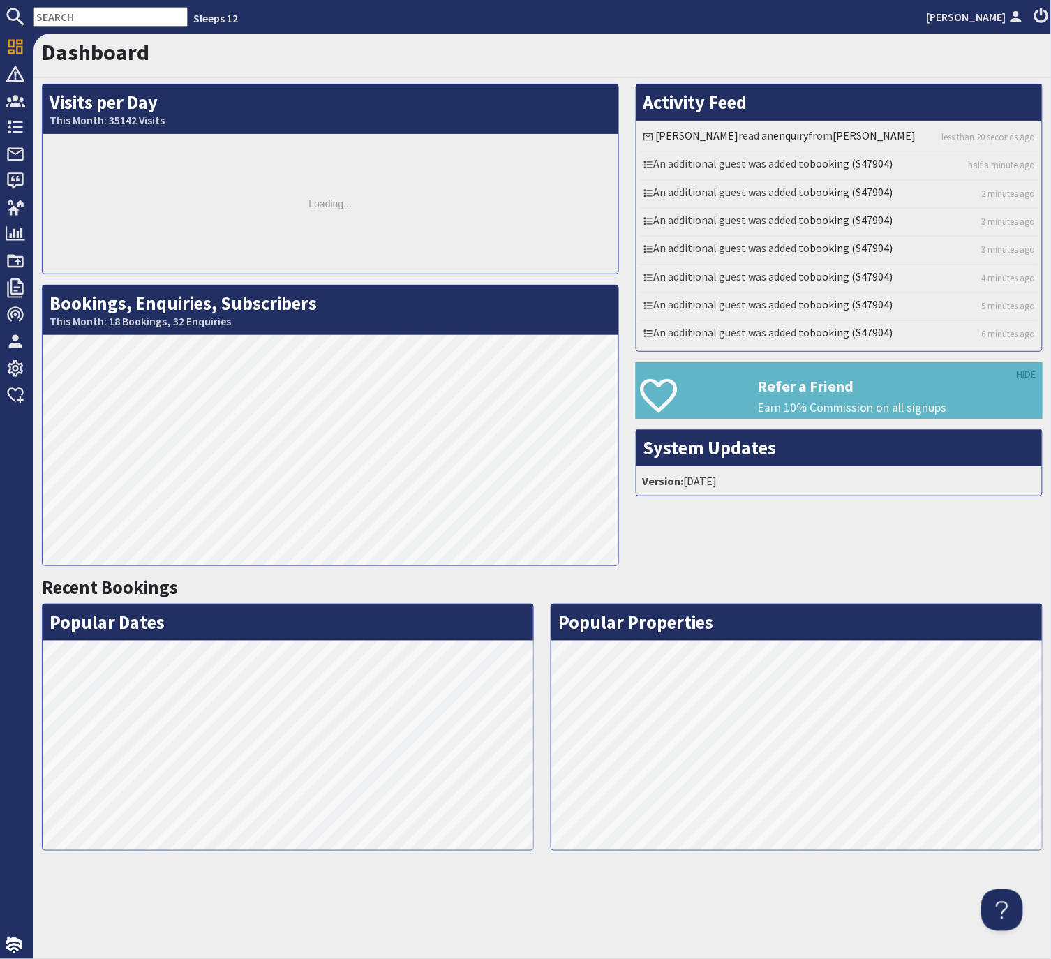
click at [103, 12] on input "text" at bounding box center [110, 17] width 154 height 20
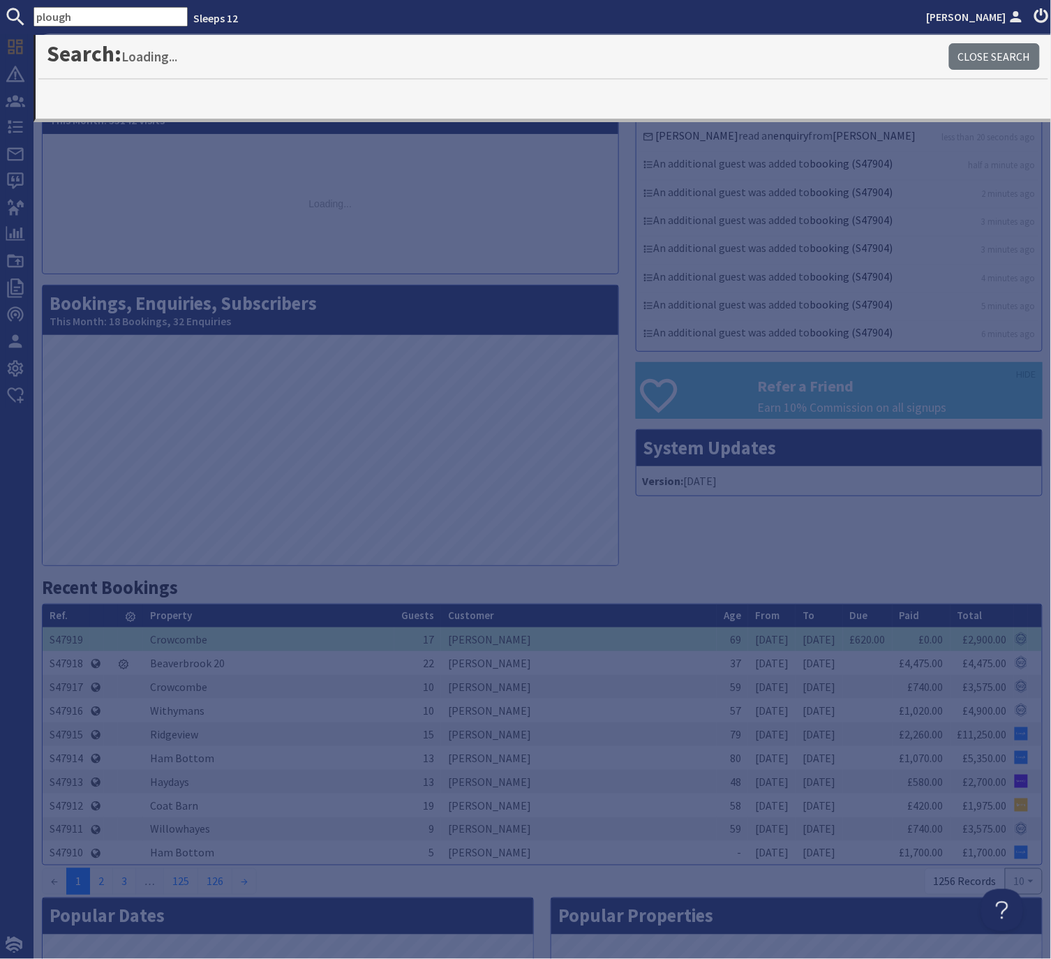
type input "plough"
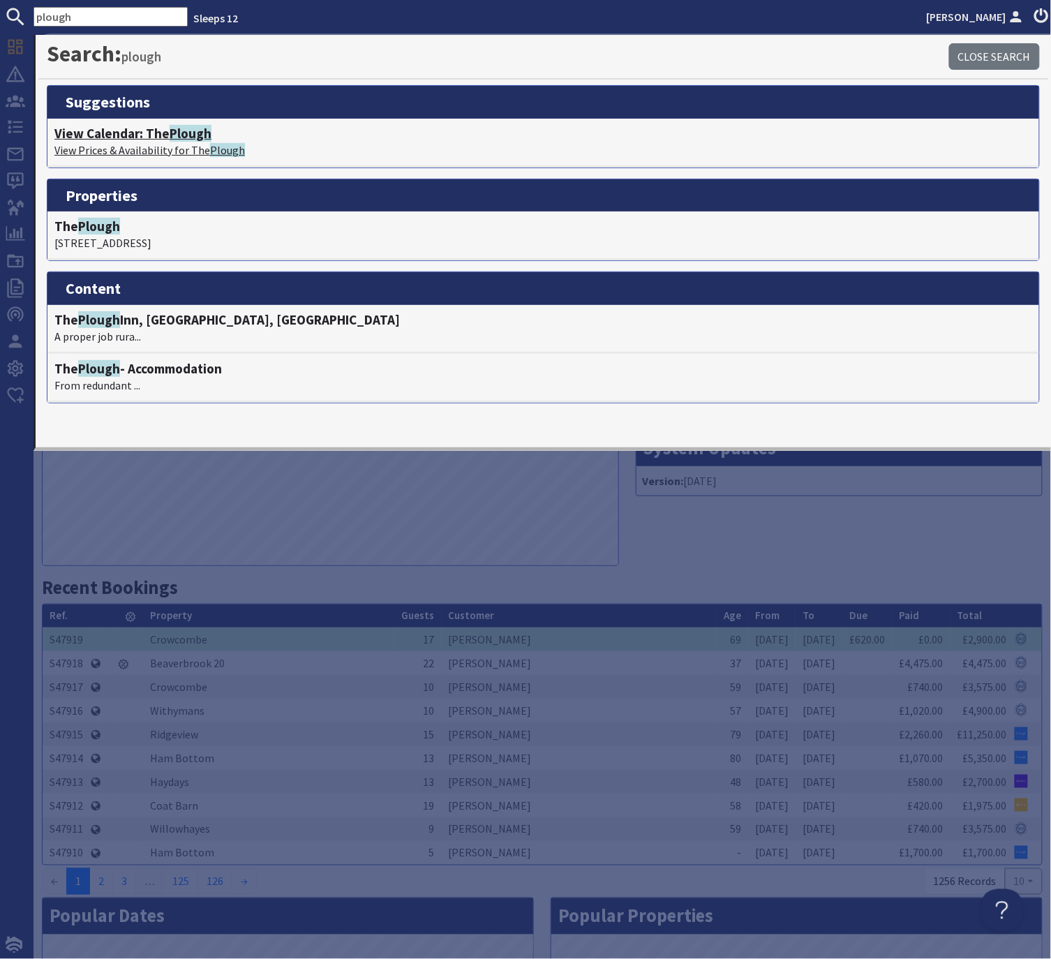
click at [187, 135] on span "Plough" at bounding box center [191, 133] width 42 height 17
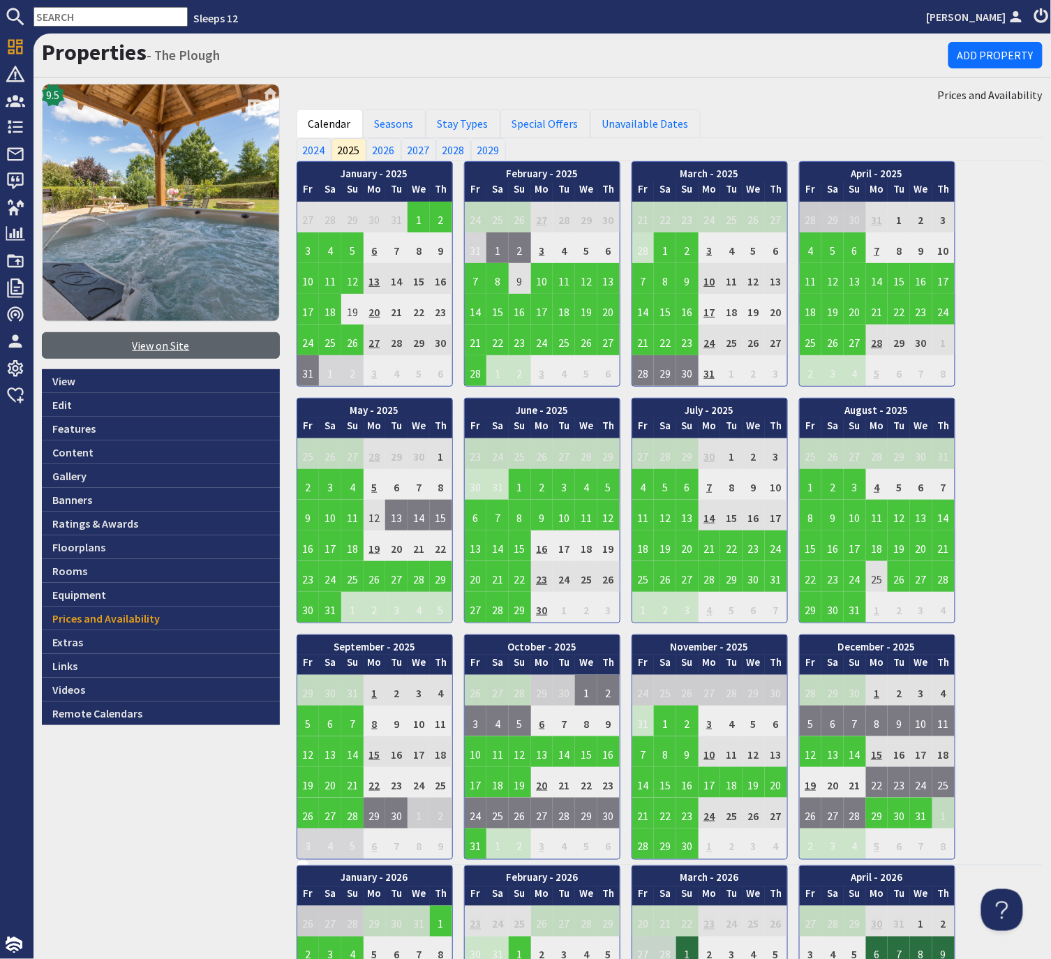
click at [179, 342] on link "View on Site" at bounding box center [161, 345] width 238 height 27
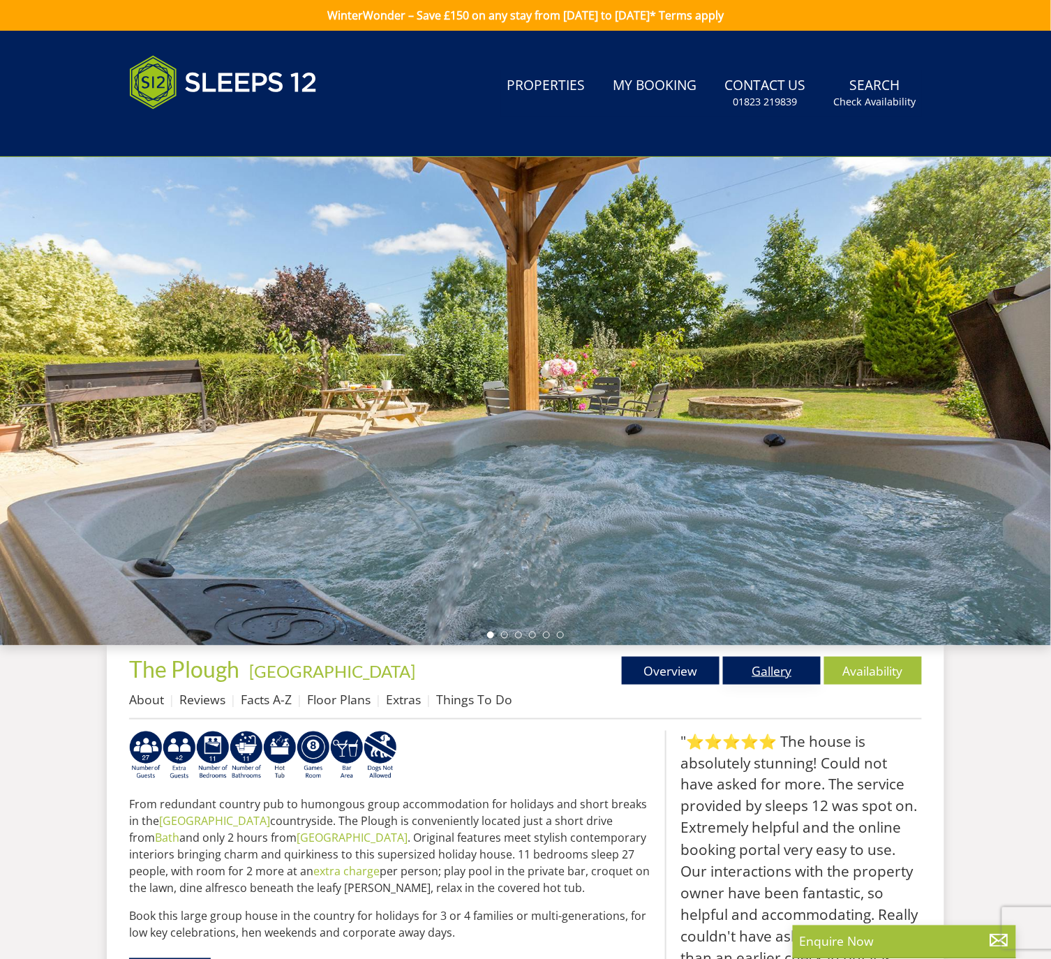
click at [780, 674] on link "Gallery" at bounding box center [772, 671] width 98 height 28
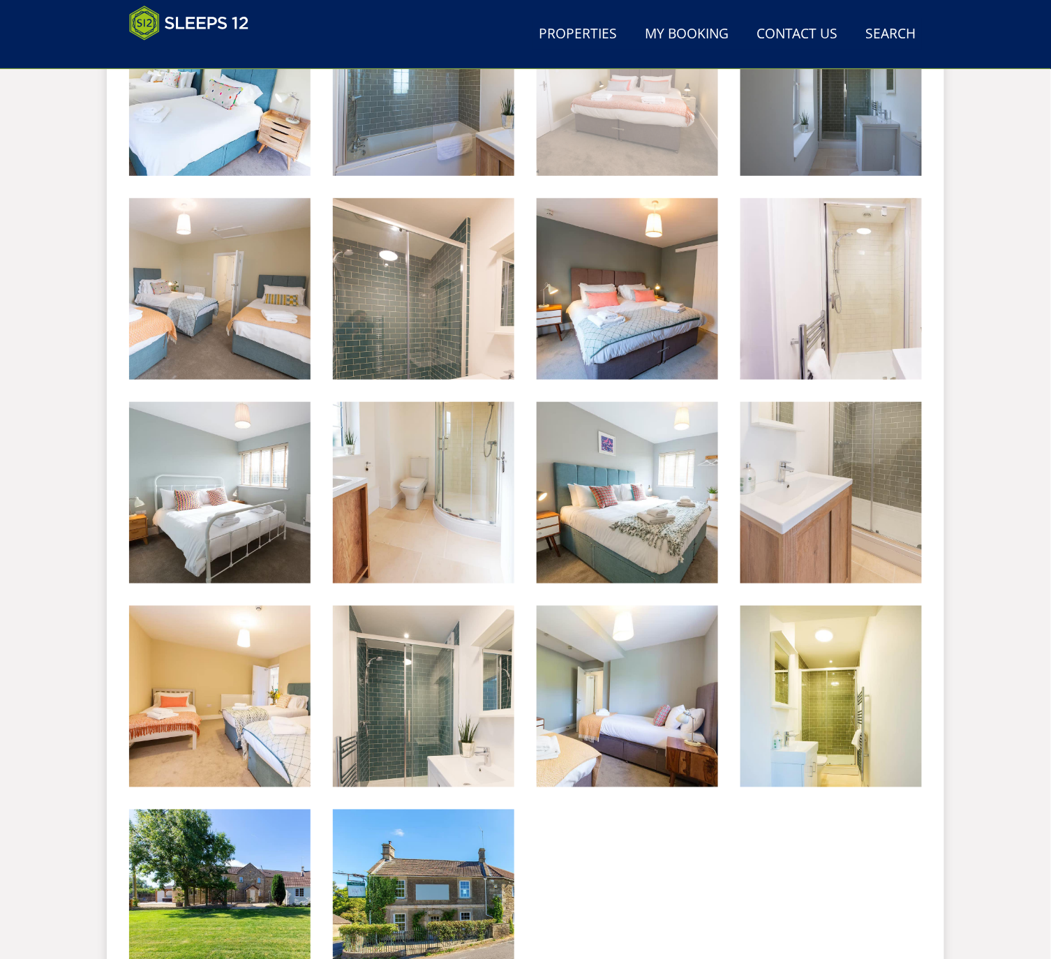
scroll to position [1533, 0]
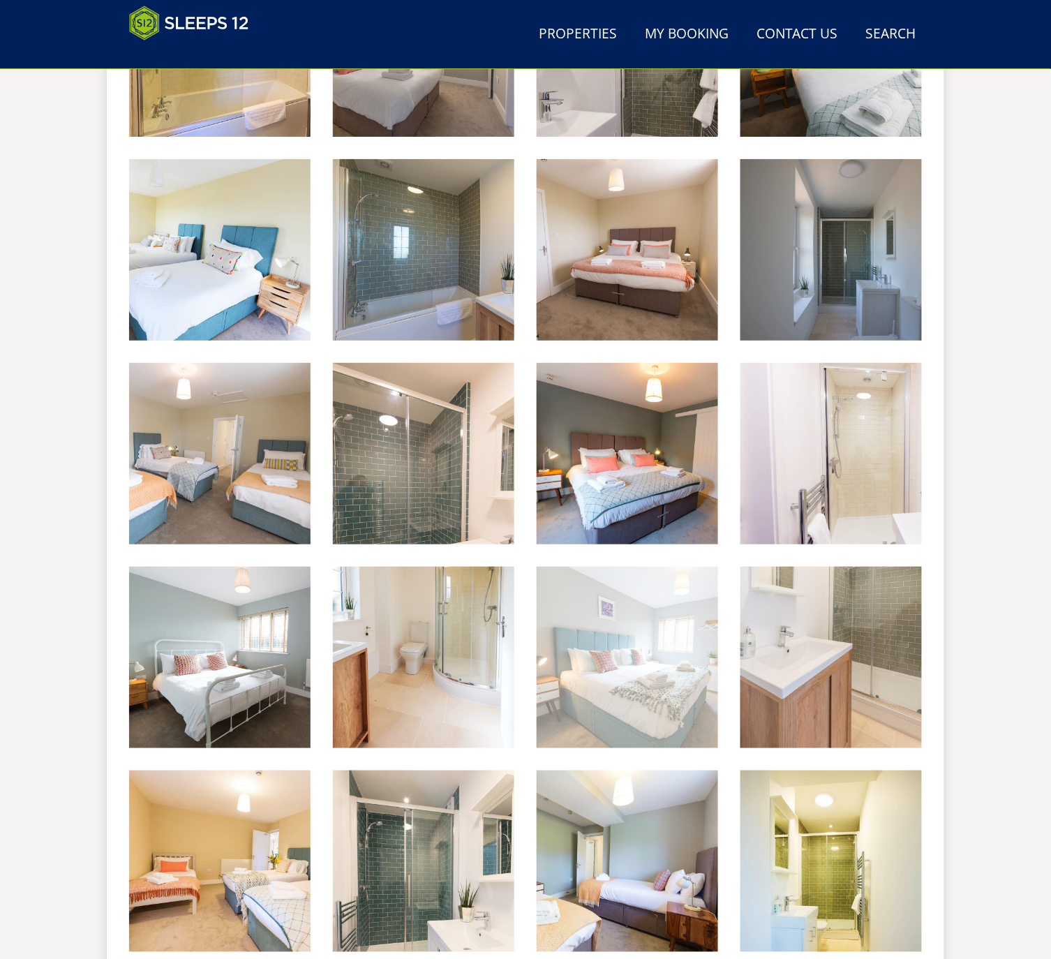
click at [645, 642] on img at bounding box center [627, 657] width 181 height 181
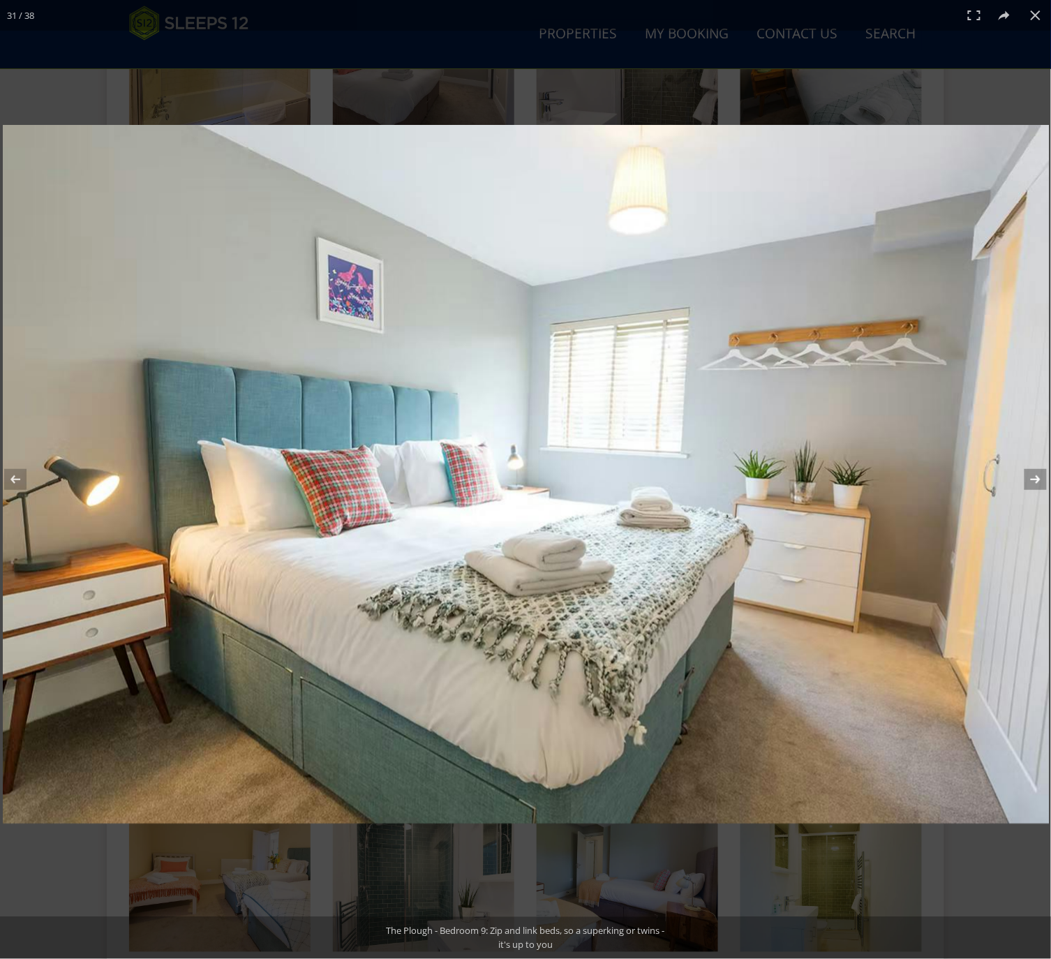
click at [1038, 475] on button at bounding box center [1026, 480] width 49 height 70
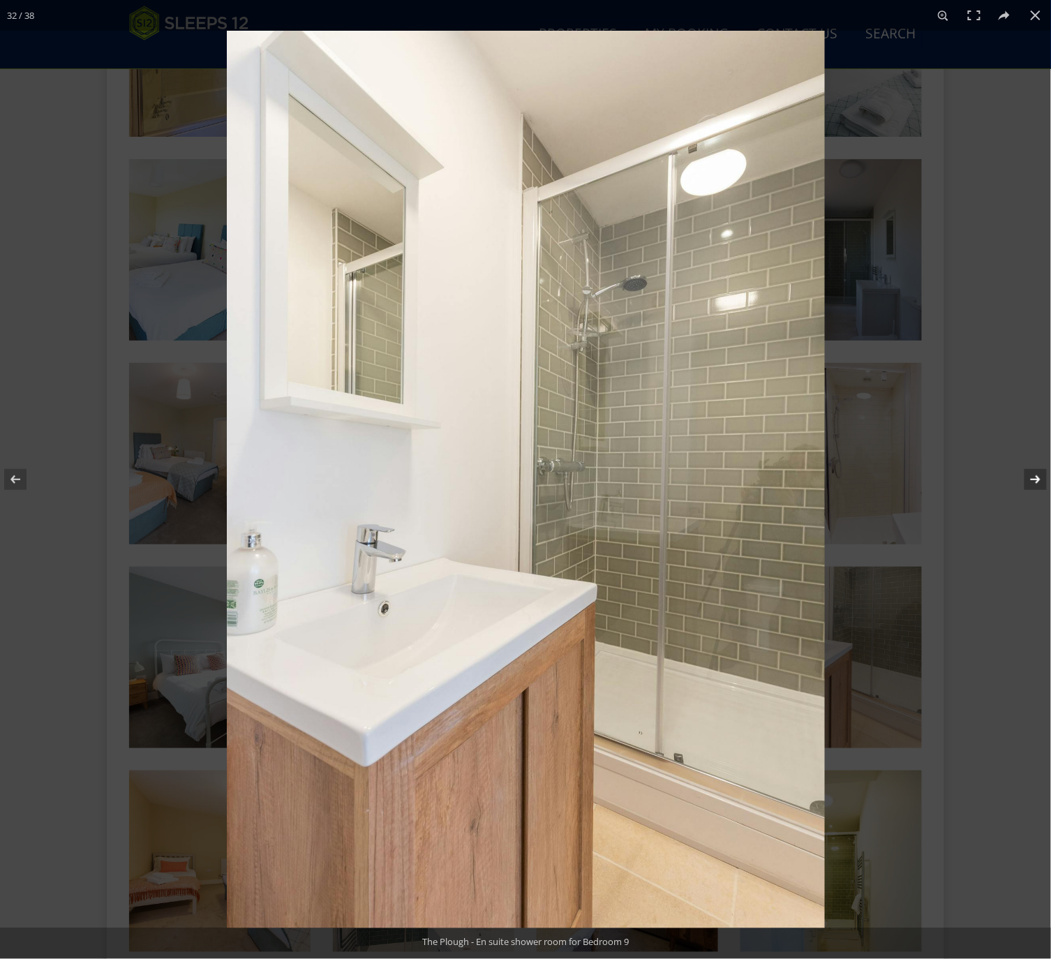
click at [1038, 475] on button at bounding box center [1026, 480] width 49 height 70
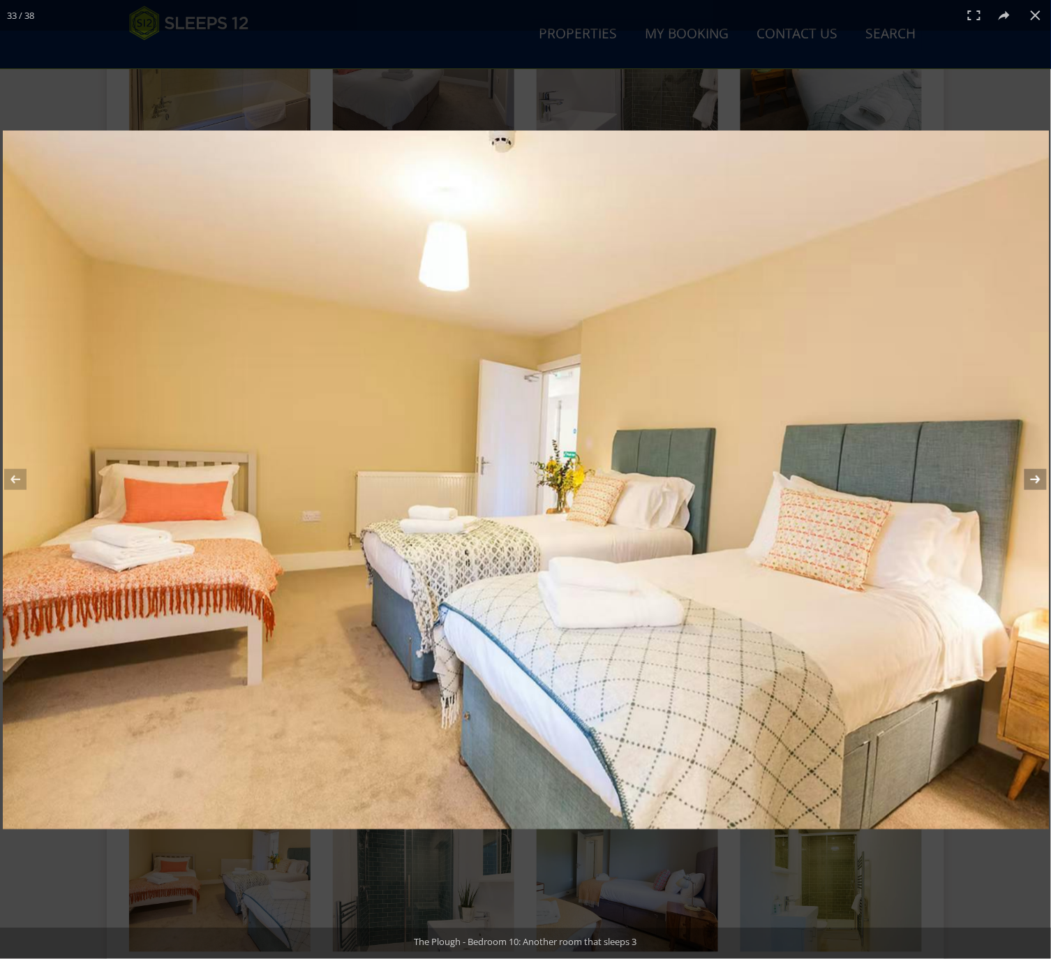
click at [1038, 475] on button at bounding box center [1026, 480] width 49 height 70
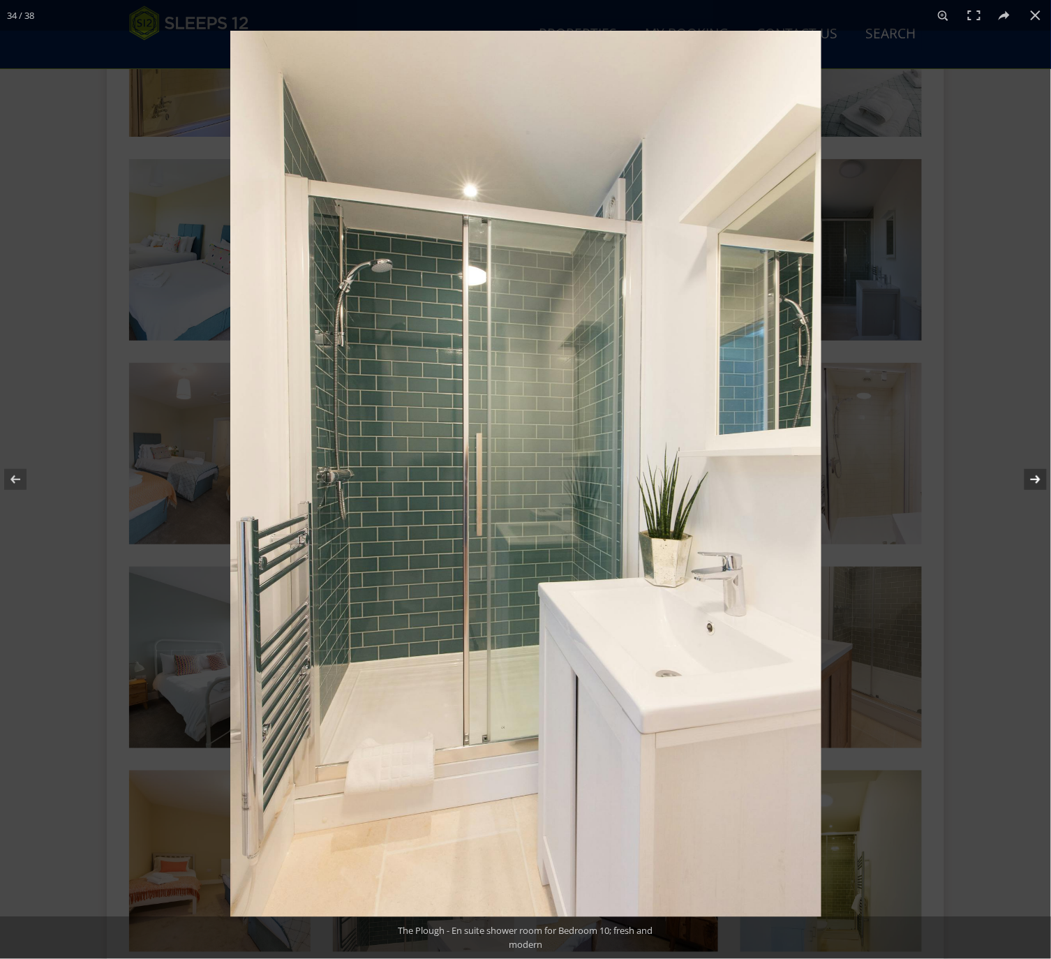
click at [1038, 475] on button at bounding box center [1026, 480] width 49 height 70
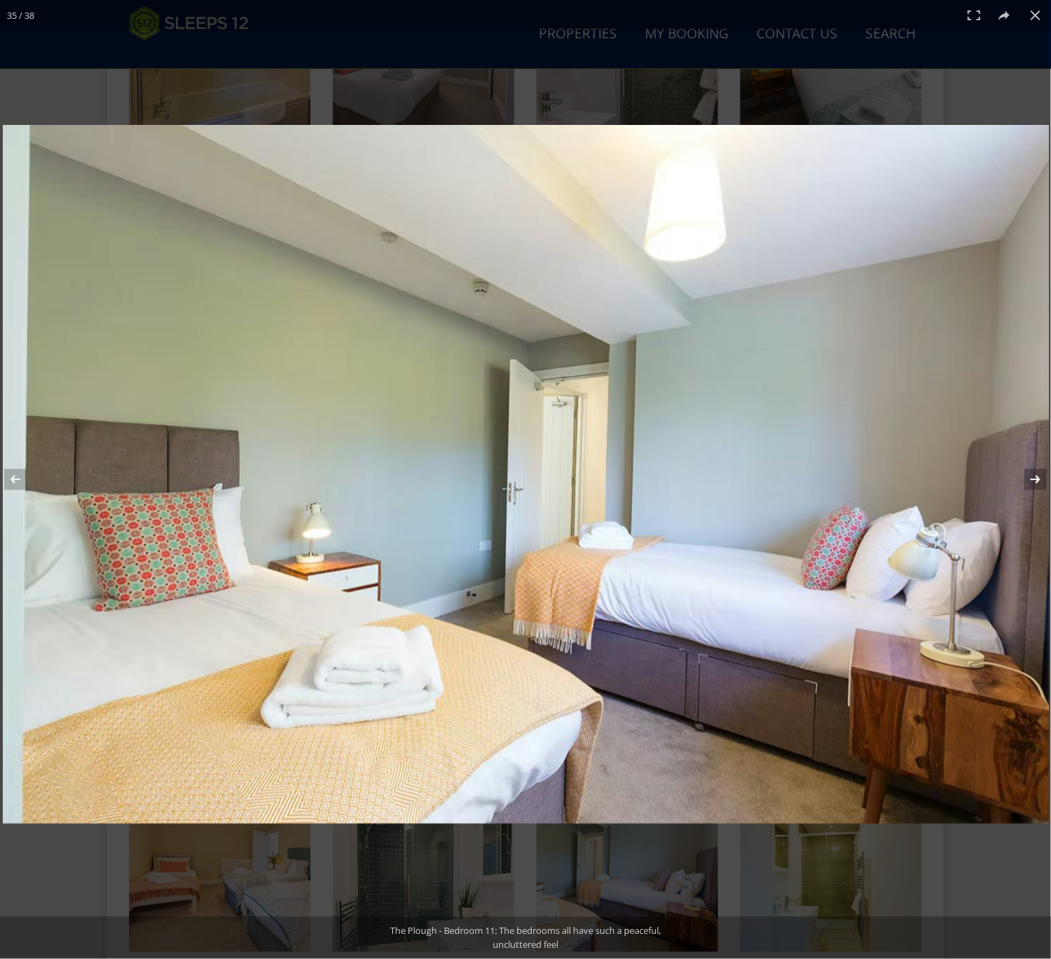
click at [1038, 475] on button at bounding box center [1026, 480] width 49 height 70
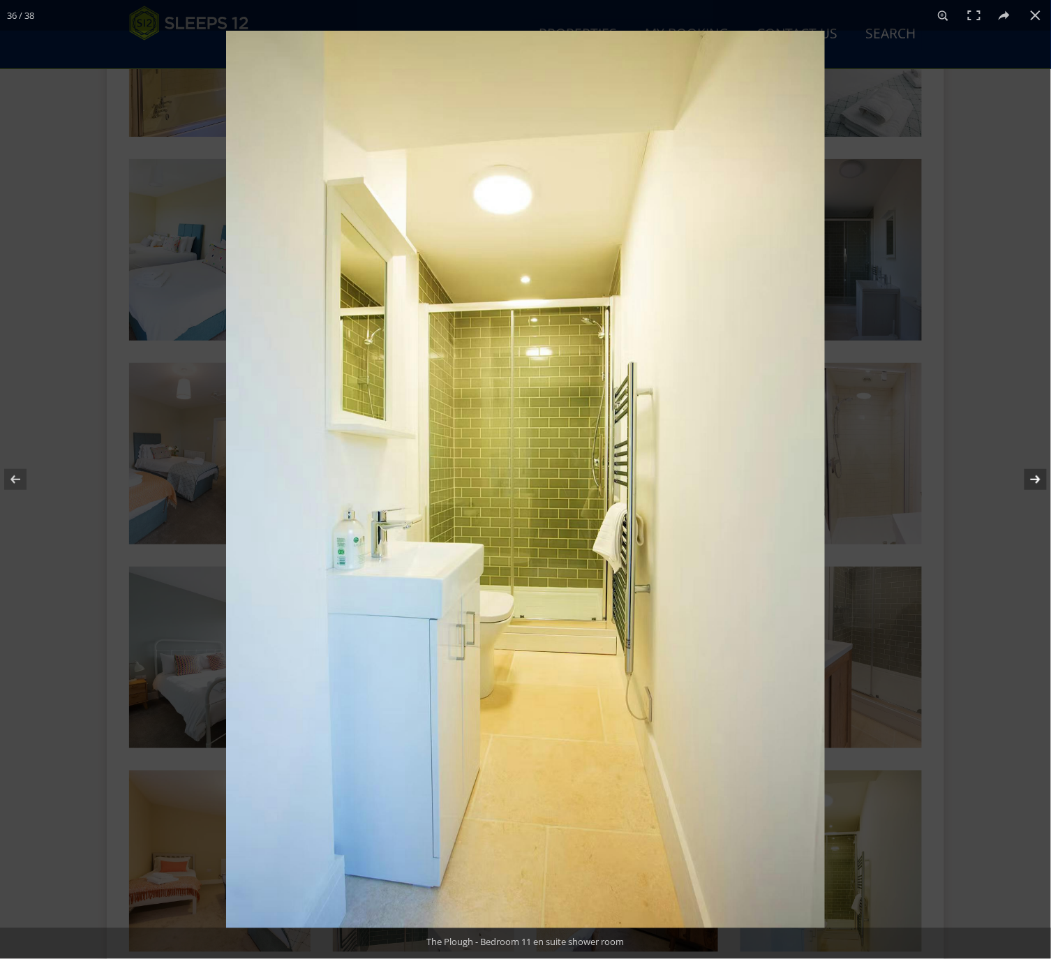
click at [1034, 483] on button at bounding box center [1026, 480] width 49 height 70
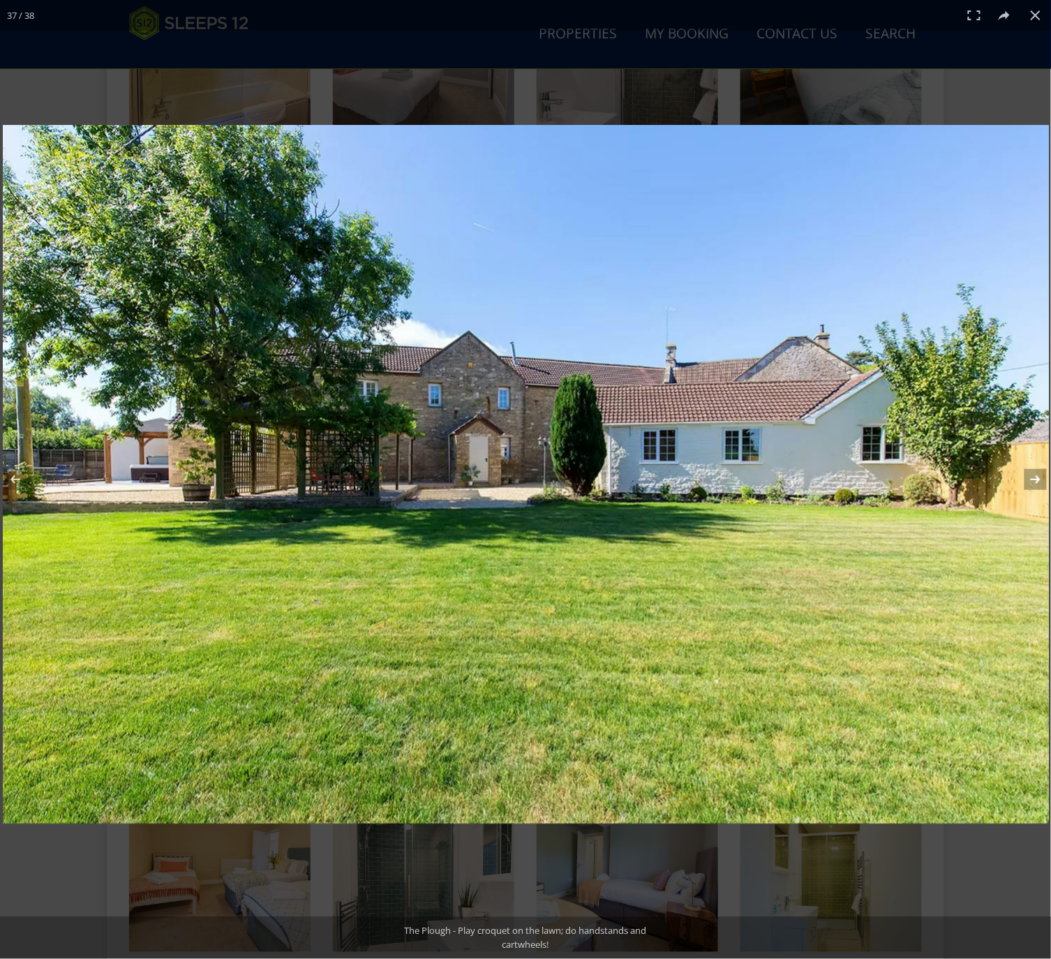
click at [1034, 483] on button at bounding box center [1026, 480] width 49 height 70
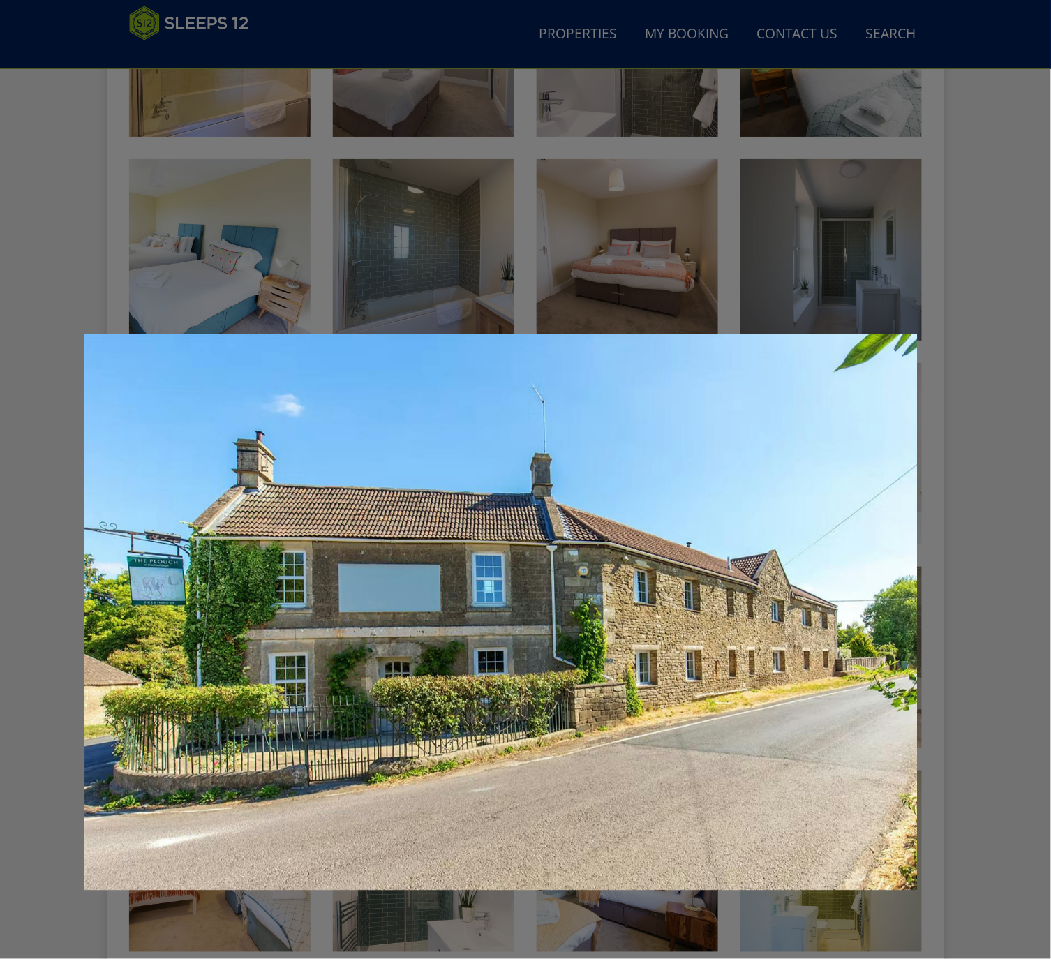
scroll to position [1534, 0]
